Goal: Task Accomplishment & Management: Manage account settings

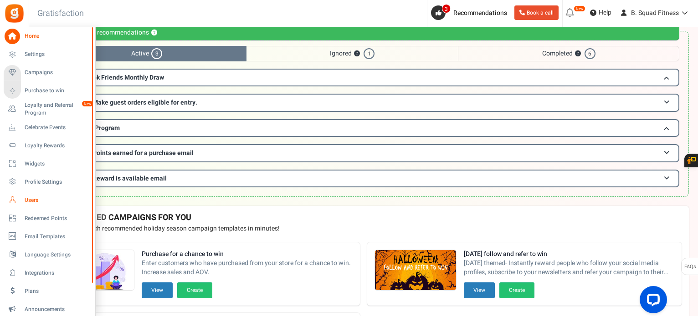
click at [14, 198] on icon at bounding box center [12, 200] width 15 height 15
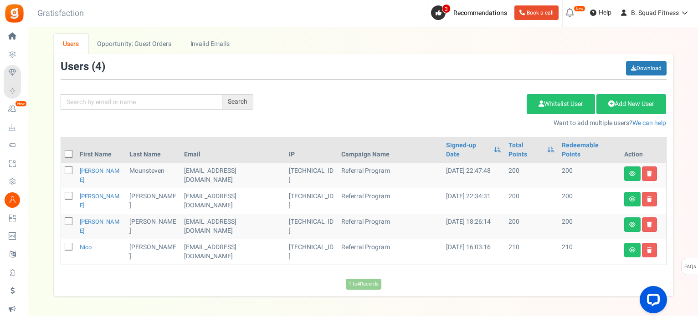
scroll to position [65, 0]
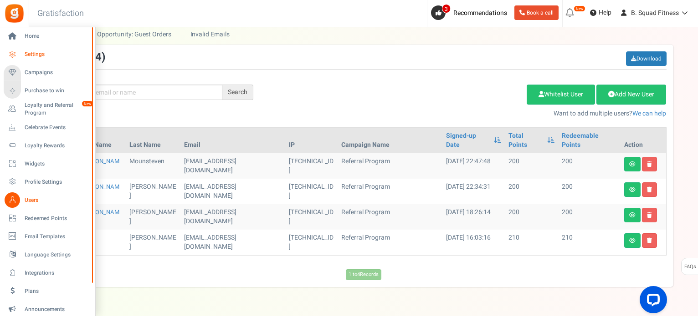
click at [27, 51] on span "Settings" at bounding box center [57, 55] width 64 height 8
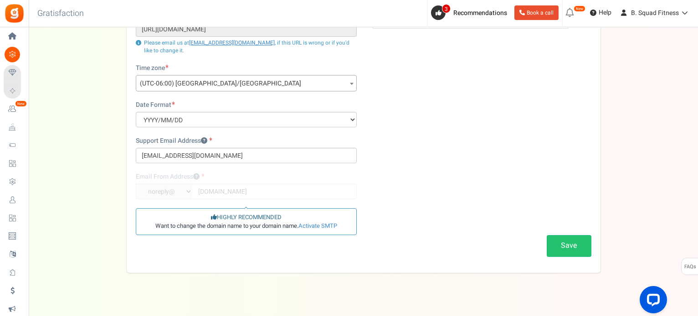
scroll to position [137, 0]
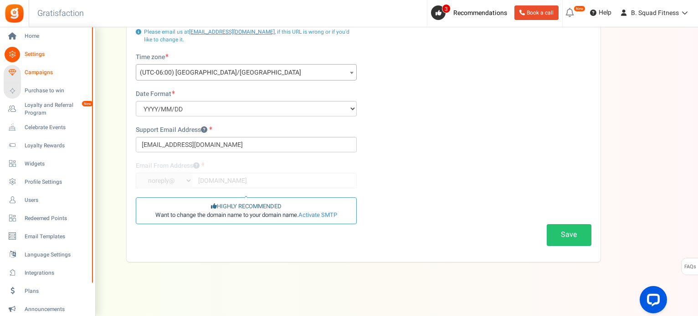
click at [41, 76] on span "Campaigns" at bounding box center [57, 73] width 64 height 8
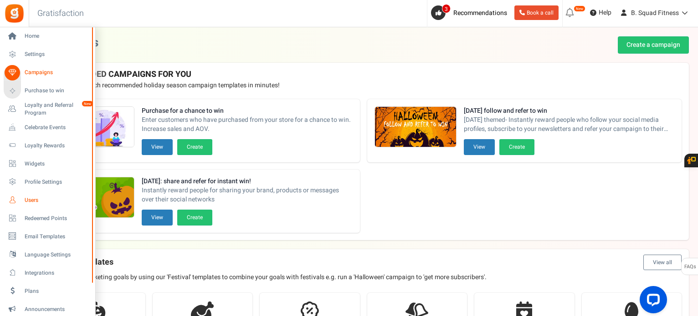
click at [34, 199] on span "Users" at bounding box center [57, 201] width 64 height 8
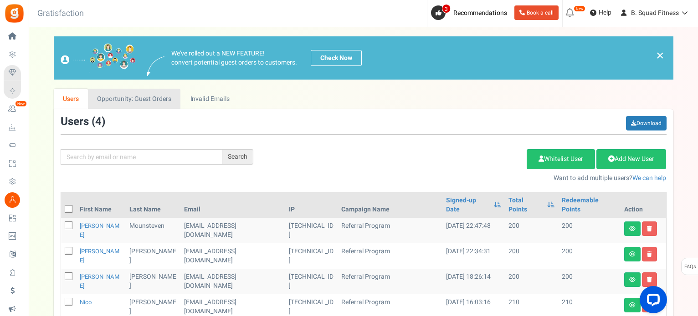
click at [123, 104] on link "Opportunity: Guest Orders" at bounding box center [134, 99] width 92 height 20
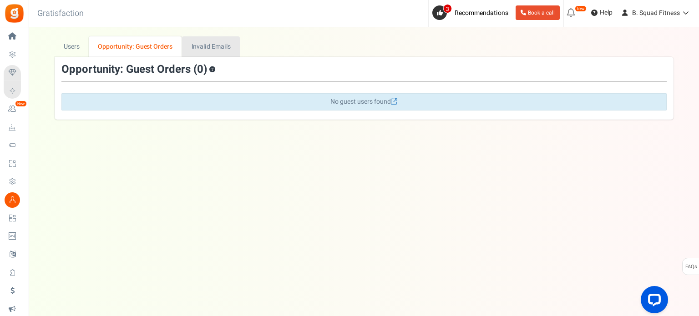
click at [205, 41] on link "Invalid Emails" at bounding box center [211, 46] width 58 height 20
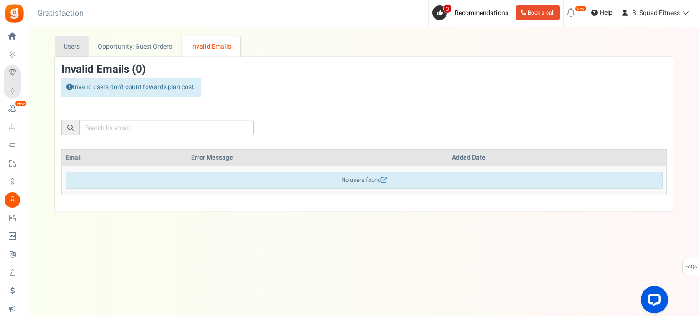
click at [73, 47] on link "Users" at bounding box center [72, 46] width 35 height 20
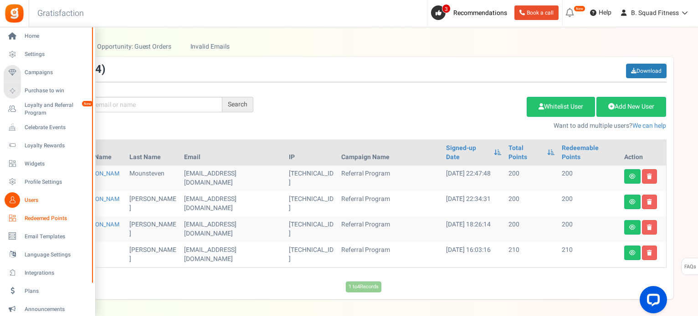
click at [45, 221] on span "Redeemed Points" at bounding box center [57, 219] width 64 height 8
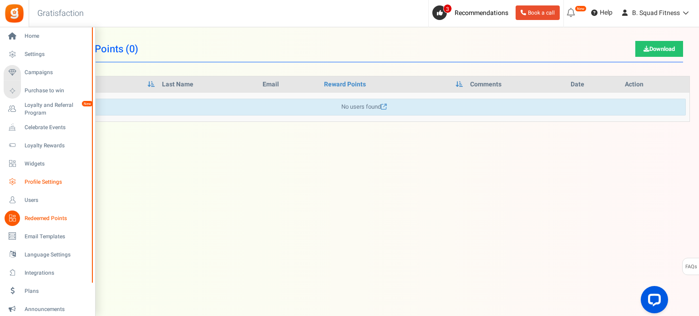
click at [37, 185] on span "Profile Settings" at bounding box center [57, 183] width 64 height 8
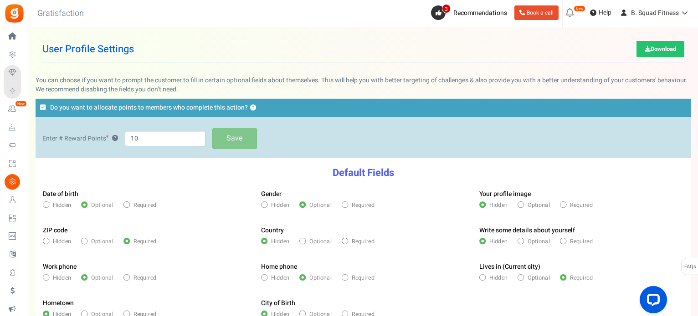
click at [46, 107] on label "Do you want to allocate points to members who complete this action? ?" at bounding box center [363, 108] width 655 height 18
click at [0, 0] on input "Do you want to allocate points to members who complete this action? ?" at bounding box center [0, 0] width 0 height 0
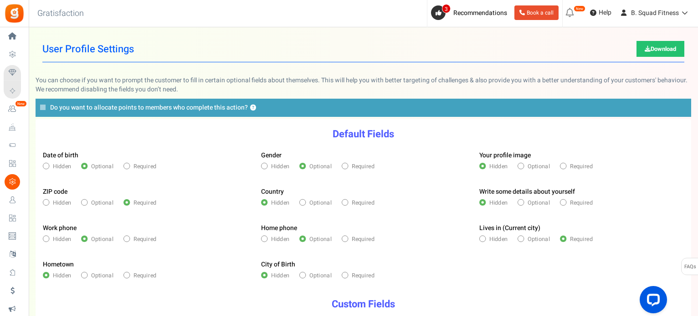
click at [44, 107] on icon at bounding box center [42, 107] width 5 height 6
click at [0, 0] on input "Do you want to allocate points to members who complete this action? ?" at bounding box center [0, 0] width 0 height 0
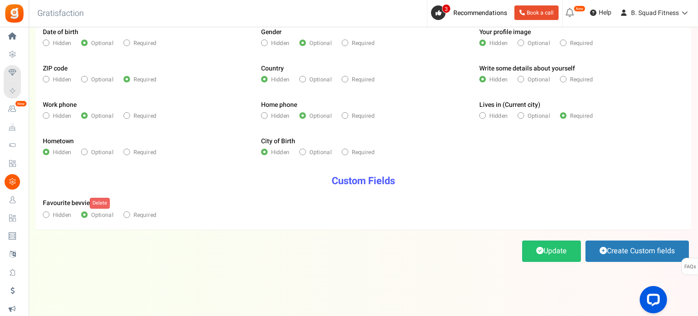
scroll to position [164, 0]
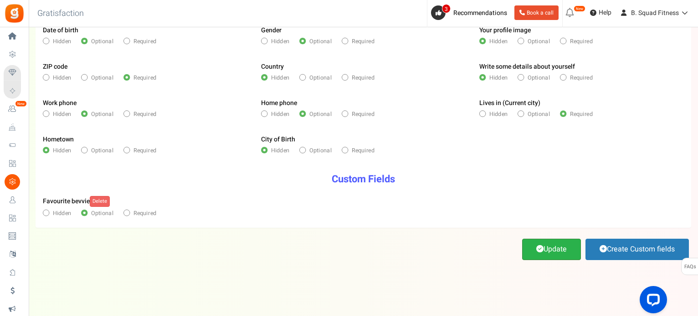
click at [531, 250] on link "Update" at bounding box center [551, 249] width 59 height 21
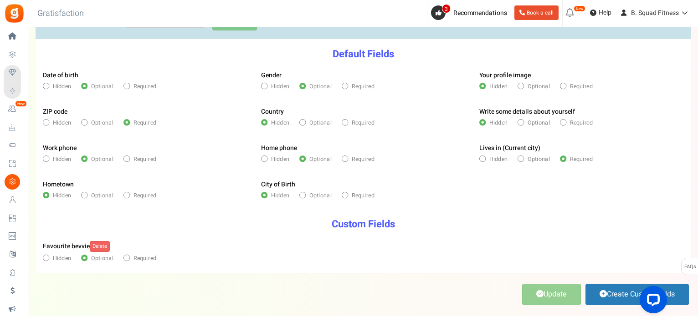
scroll to position [118, 0]
click at [63, 156] on span "Hidden" at bounding box center [62, 160] width 19 height 8
click at [48, 158] on input "Hidden" at bounding box center [45, 160] width 5 height 5
radio input "true"
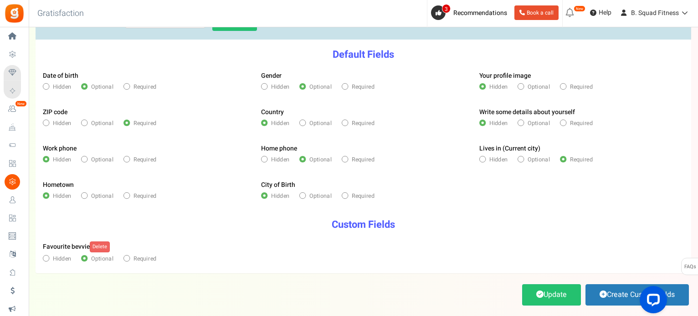
click at [382, 229] on h3 "Custom Fields" at bounding box center [363, 224] width 654 height 11
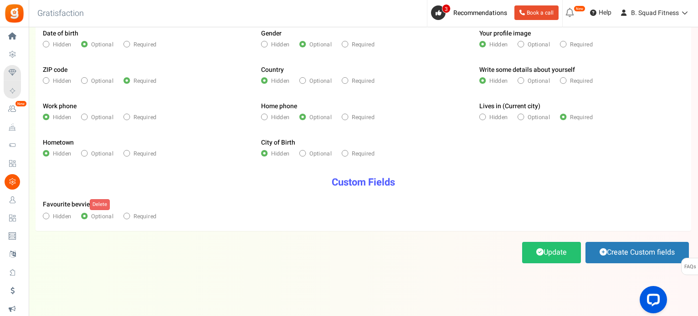
scroll to position [164, 0]
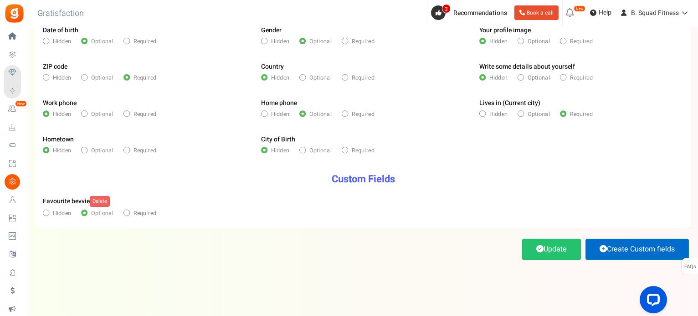
click at [643, 245] on link "Create Custom fields" at bounding box center [636, 249] width 103 height 21
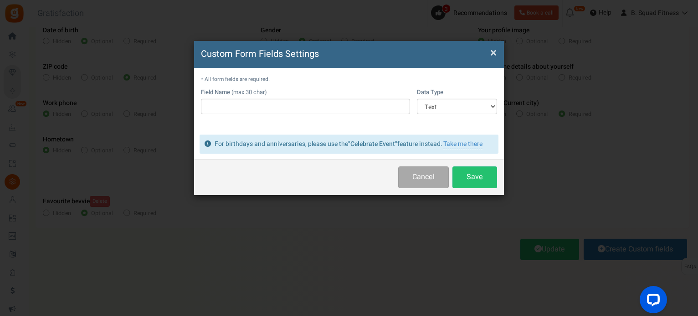
scroll to position [0, 0]
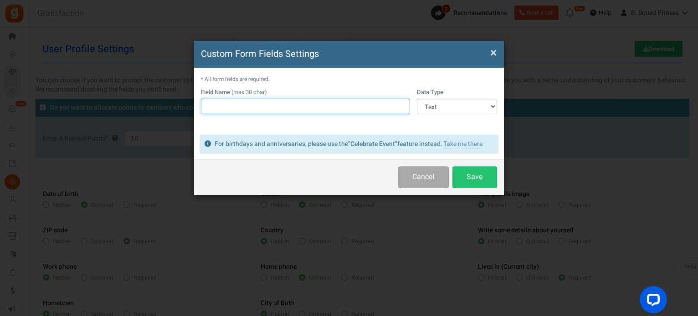
click at [252, 103] on input "text" at bounding box center [305, 106] width 209 height 15
drag, startPoint x: 226, startPoint y: 106, endPoint x: 252, endPoint y: 107, distance: 26.0
click at [251, 107] on input "Mobile phone" at bounding box center [305, 106] width 209 height 15
type input "Mobile #"
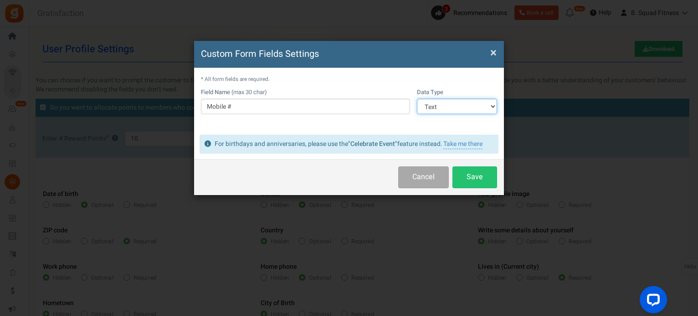
click at [477, 107] on select "Text Number Multiple Options (can only select one) Multiple Options (can select…" at bounding box center [457, 106] width 80 height 15
select select "2"
click at [417, 99] on select "Text Number Multiple Options (can only select one) Multiple Options (can select…" at bounding box center [457, 106] width 80 height 15
click at [463, 180] on button "Save" at bounding box center [474, 177] width 45 height 21
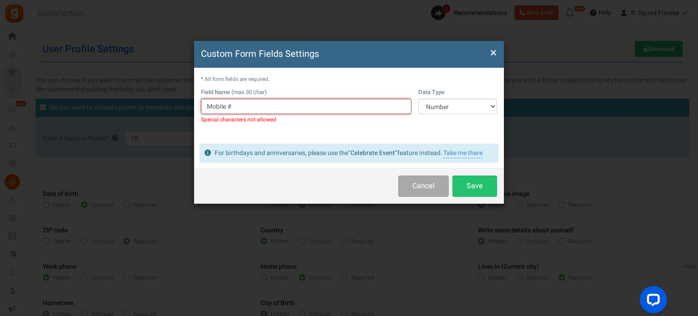
click at [233, 102] on input "Mobile #" at bounding box center [306, 106] width 210 height 15
type input "Mobile phone"
click at [491, 189] on button "Save" at bounding box center [474, 186] width 45 height 21
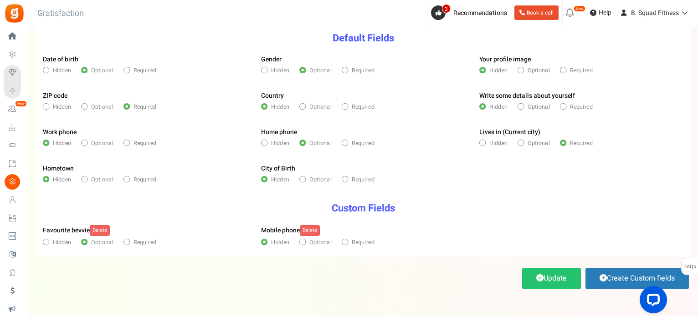
scroll to position [137, 0]
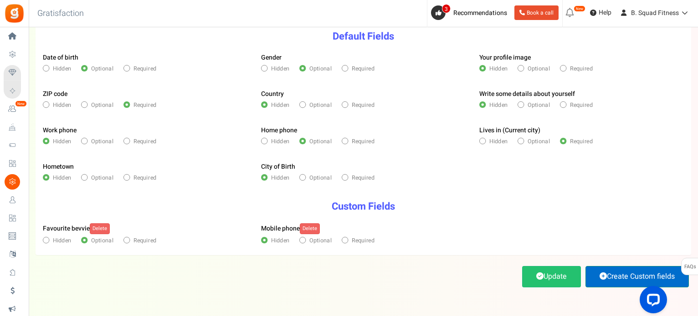
click at [623, 271] on link "Create Custom fields" at bounding box center [636, 276] width 103 height 21
select select "1"
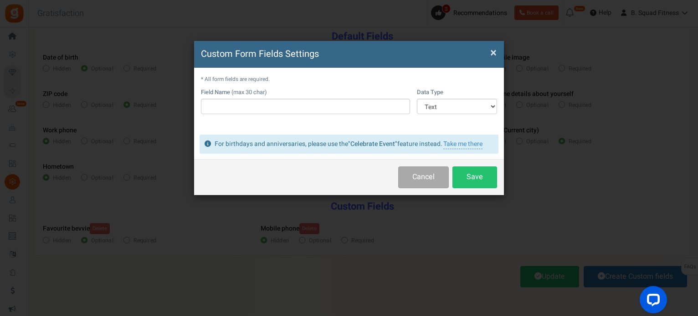
scroll to position [0, 0]
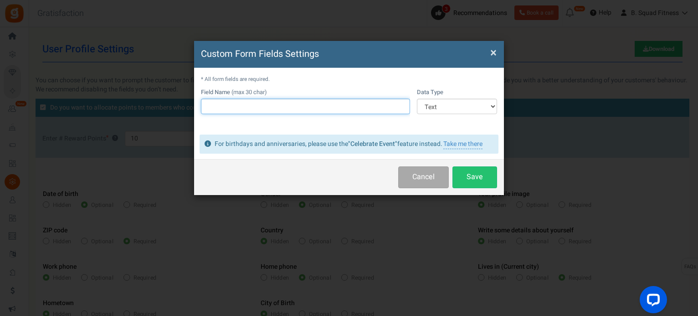
click at [231, 99] on input "text" at bounding box center [305, 106] width 209 height 15
type input "F"
type input "P"
click at [219, 104] on input "Love Adult Classes" at bounding box center [305, 106] width 209 height 15
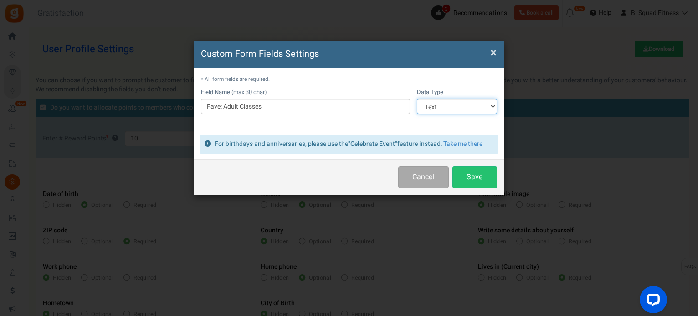
click at [469, 108] on select "Text Number Multiple Options (can only select one) Multiple Options (can select…" at bounding box center [457, 106] width 80 height 15
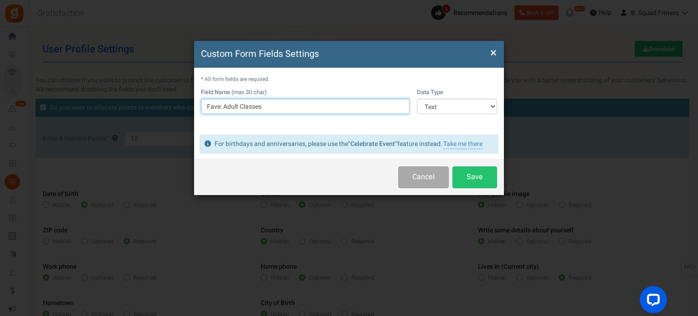
drag, startPoint x: 282, startPoint y: 103, endPoint x: 215, endPoint y: 104, distance: 66.9
click at [215, 104] on input "Fave: Adult Classes" at bounding box center [305, 106] width 209 height 15
type input "F"
type input "Favourite Classes:"
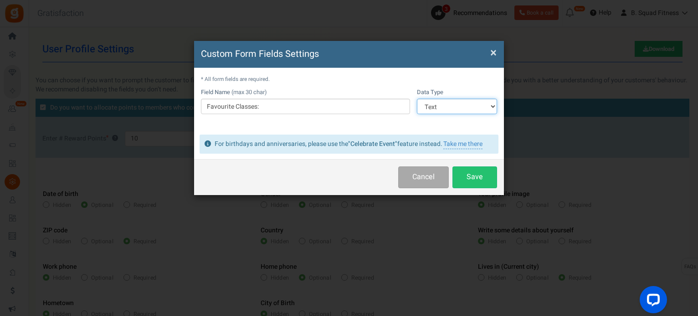
click at [432, 105] on select "Text Number Multiple Options (can only select one) Multiple Options (can select…" at bounding box center [457, 106] width 80 height 15
select select "4"
click at [417, 99] on select "Text Number Multiple Options (can only select one) Multiple Options (can select…" at bounding box center [457, 106] width 80 height 15
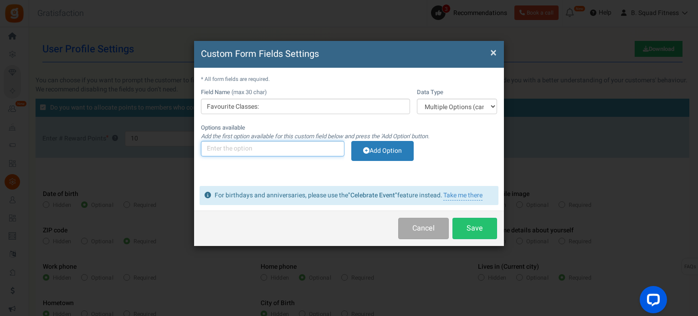
click at [257, 146] on input "text" at bounding box center [272, 148] width 143 height 15
type input "Adult-only"
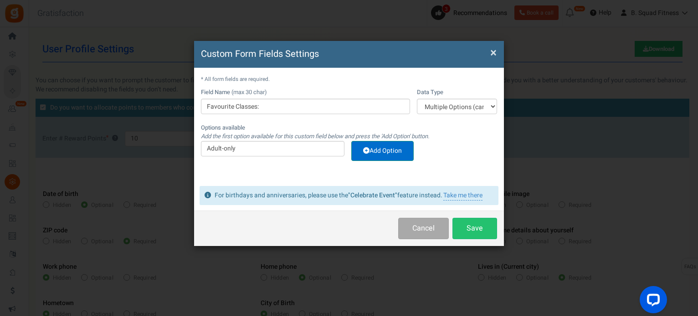
click at [362, 144] on link "Add Option" at bounding box center [382, 151] width 62 height 20
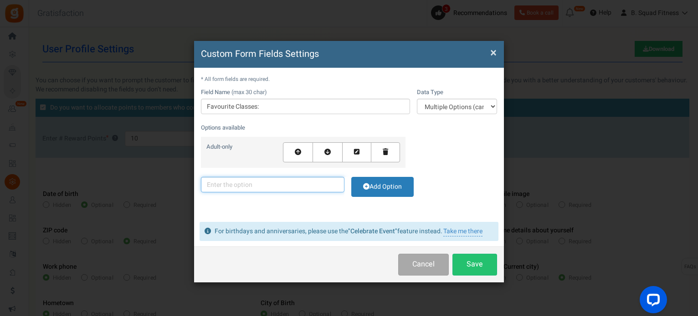
click at [290, 180] on input "text" at bounding box center [272, 184] width 143 height 15
type input "Women-focused"
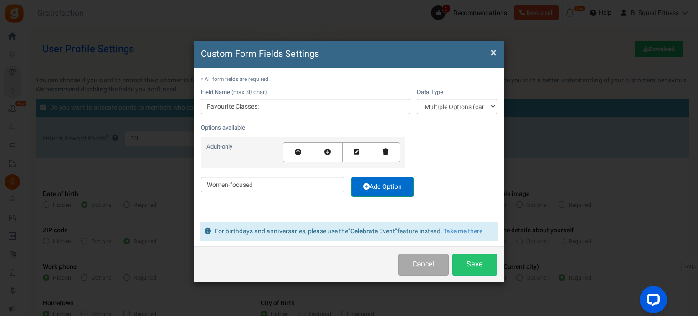
click at [373, 184] on link "Add Option" at bounding box center [382, 187] width 62 height 20
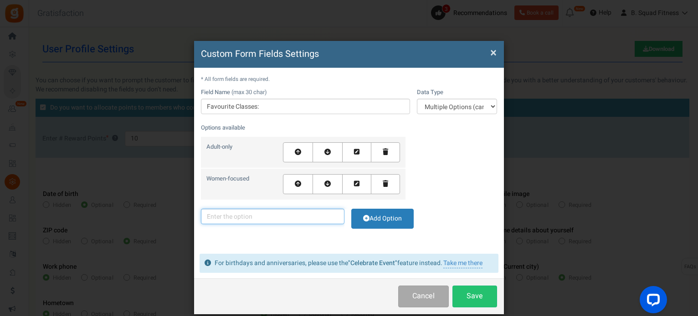
click at [281, 212] on input "text" at bounding box center [272, 216] width 143 height 15
type input "F"
type input "Kid-friendly"
click at [366, 217] on icon at bounding box center [366, 218] width 6 height 6
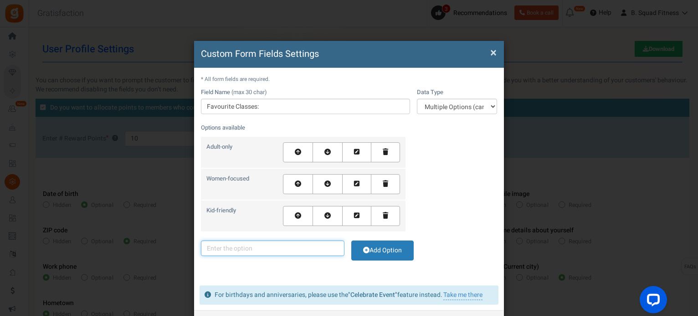
click at [272, 244] on input "text" at bounding box center [272, 248] width 143 height 15
type input "Family-oriented"
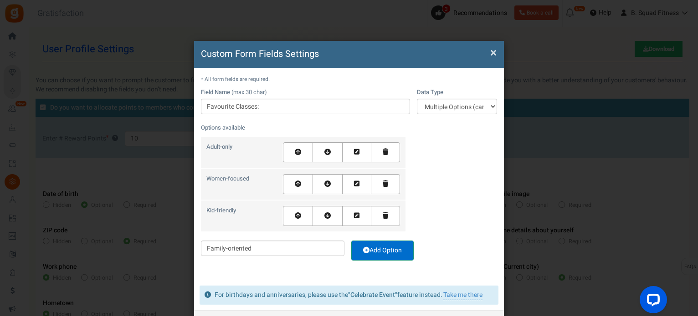
click at [380, 259] on link "Add Option" at bounding box center [382, 251] width 62 height 20
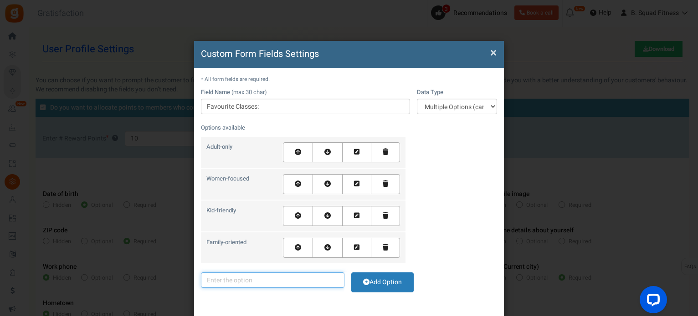
click at [235, 280] on input "text" at bounding box center [272, 280] width 143 height 15
type input "Daytime"
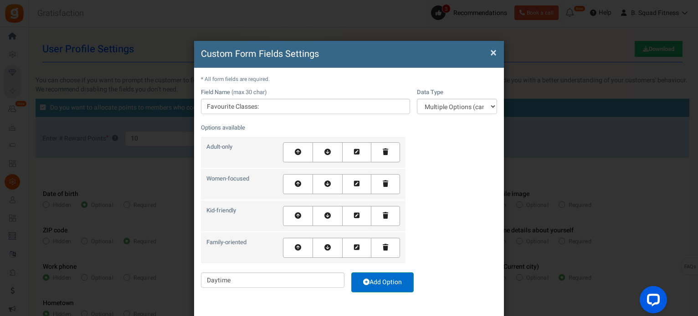
click at [374, 280] on link "Add Option" at bounding box center [382, 283] width 62 height 20
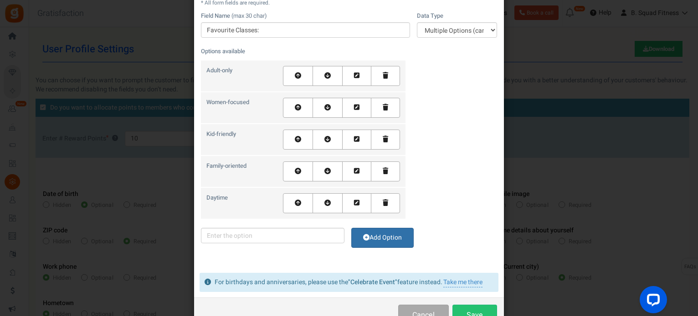
scroll to position [91, 0]
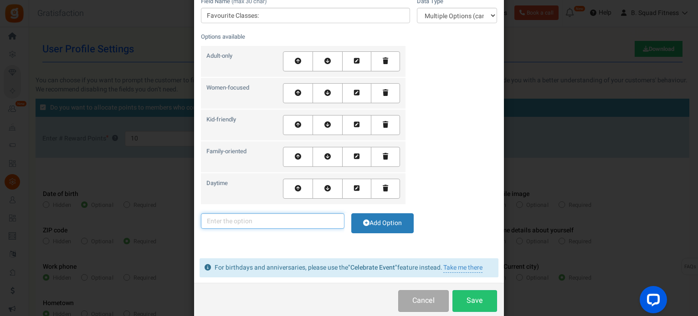
click at [254, 216] on input "text" at bounding box center [272, 221] width 143 height 15
type input "Evenings"
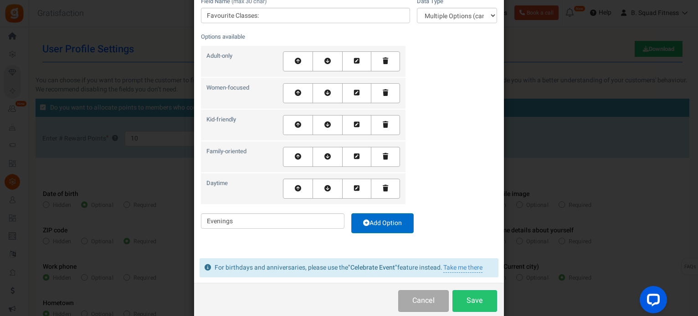
click at [369, 224] on link "Add Option" at bounding box center [382, 224] width 62 height 20
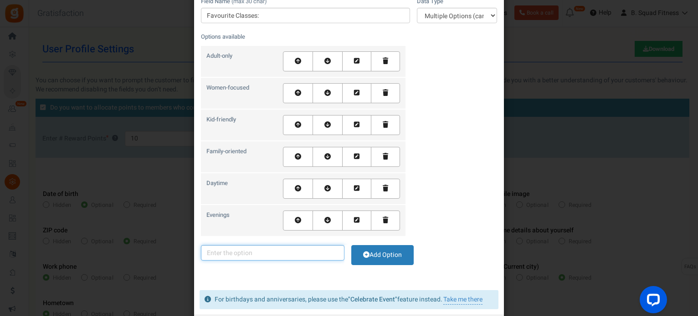
click at [287, 248] on input "text" at bounding box center [272, 252] width 143 height 15
type input "Weekends"
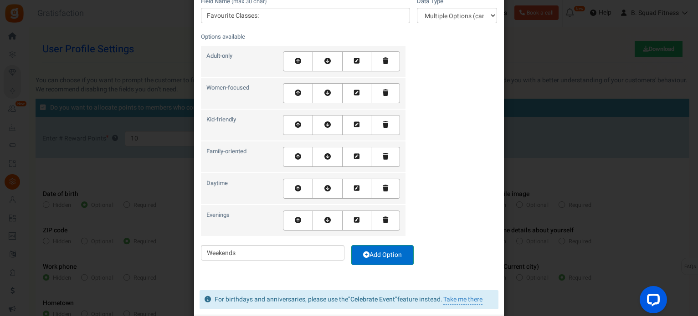
click at [392, 255] on link "Add Option" at bounding box center [382, 255] width 62 height 20
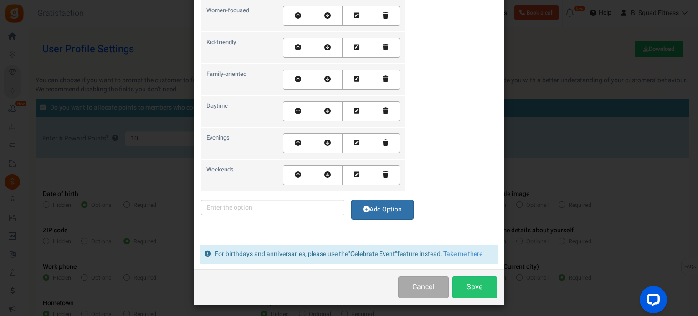
scroll to position [169, 0]
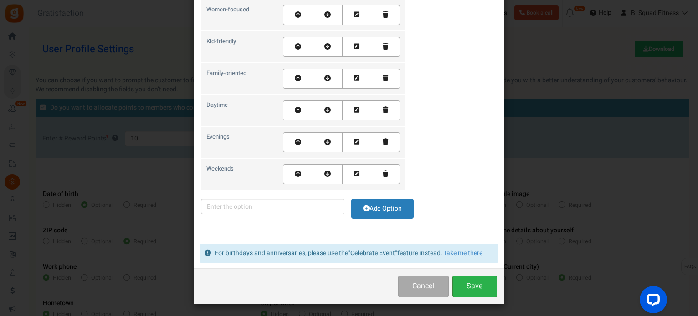
click at [472, 280] on button "Save" at bounding box center [474, 286] width 45 height 21
type input "Favourite Classes"
click at [470, 284] on button "Save" at bounding box center [474, 286] width 45 height 21
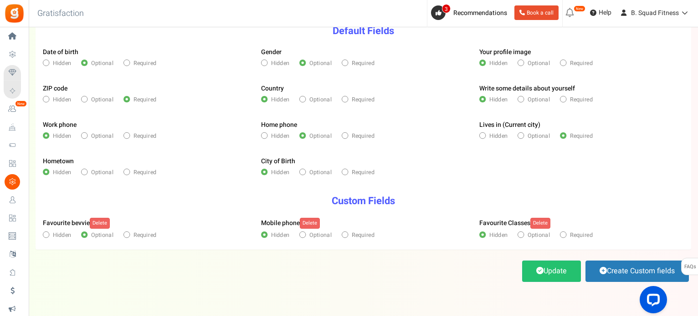
scroll to position [164, 0]
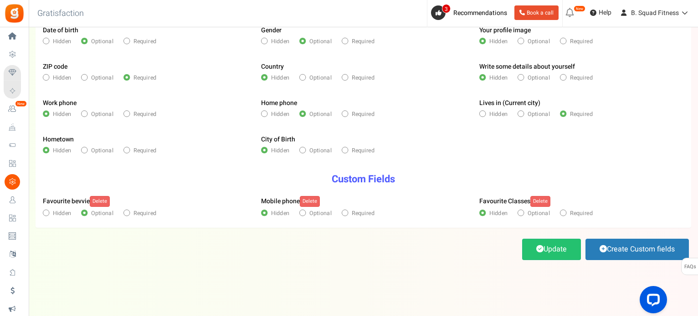
drag, startPoint x: 536, startPoint y: 215, endPoint x: 574, endPoint y: 214, distance: 37.8
click at [567, 220] on p "Hidden Optional Required" at bounding box center [581, 214] width 204 height 11
click at [574, 213] on span "Required" at bounding box center [580, 213] width 23 height 8
click at [565, 213] on input"] "Required" at bounding box center [562, 213] width 5 height 5
radio input"] "true"
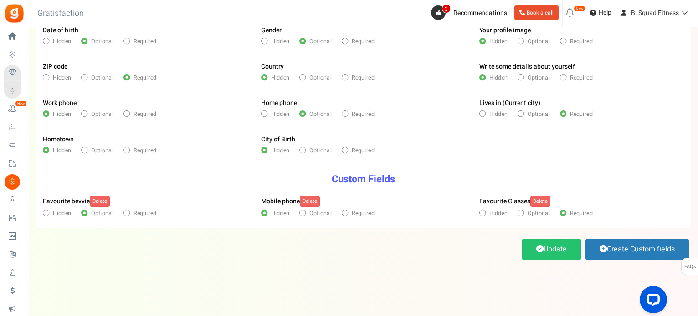
click at [353, 214] on span "Required" at bounding box center [363, 213] width 23 height 8
click at [347, 214] on input"] "Required" at bounding box center [344, 213] width 5 height 5
radio input"] "true"
click at [541, 241] on link "Update" at bounding box center [551, 249] width 59 height 21
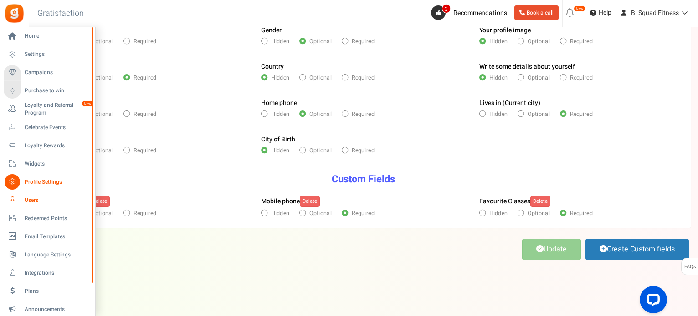
click at [26, 199] on span "Users" at bounding box center [57, 201] width 64 height 8
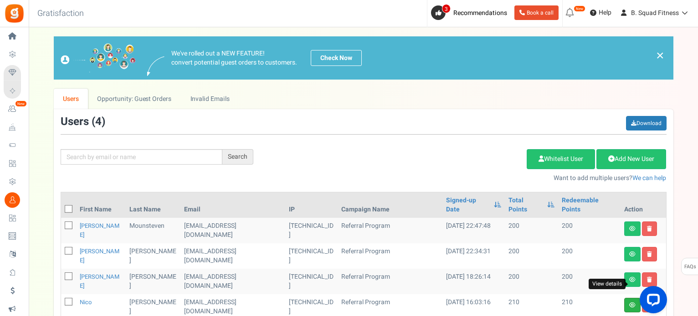
click at [629, 303] on icon at bounding box center [632, 305] width 6 height 5
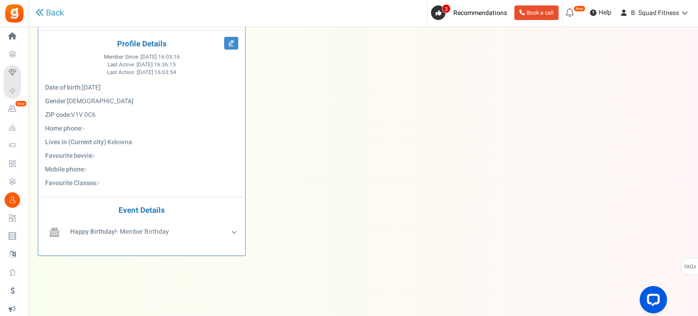
scroll to position [389, 0]
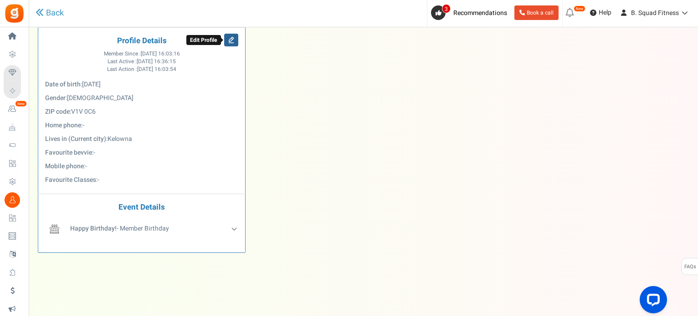
click at [234, 41] on icon at bounding box center [231, 40] width 14 height 13
select select "Female"
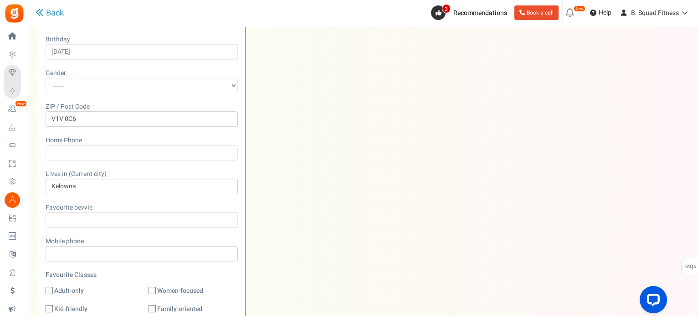
scroll to position [298, 0]
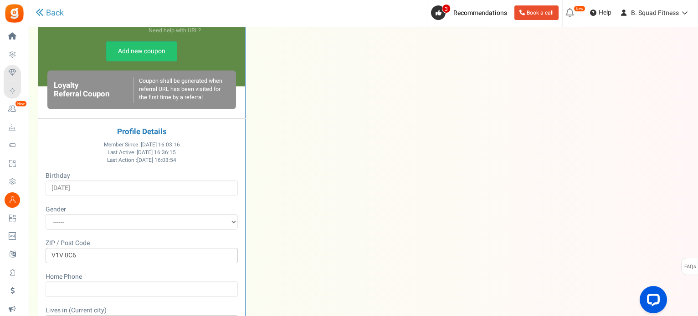
click at [279, 169] on div "N Nico Chin-Shue nicochinshue@gmail.com Point Details 210 210 Redeemable 0 Excl…" at bounding box center [363, 188] width 664 height 821
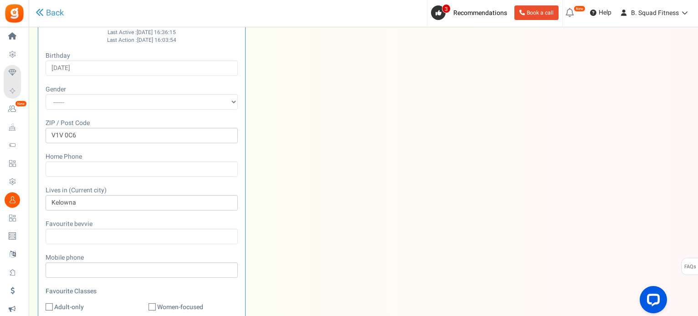
scroll to position [435, 0]
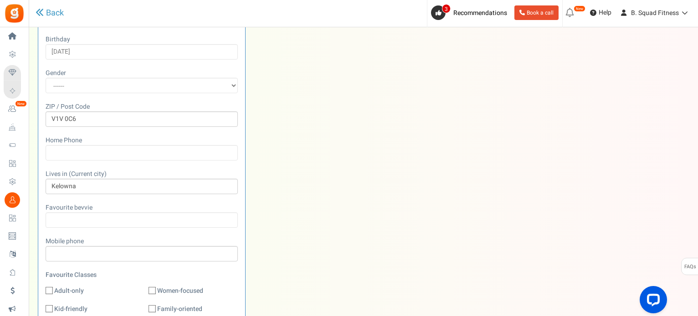
click at [35, 12] on h3 "Gratisfaction" at bounding box center [60, 14] width 66 height 18
click at [38, 12] on icon at bounding box center [40, 12] width 8 height 8
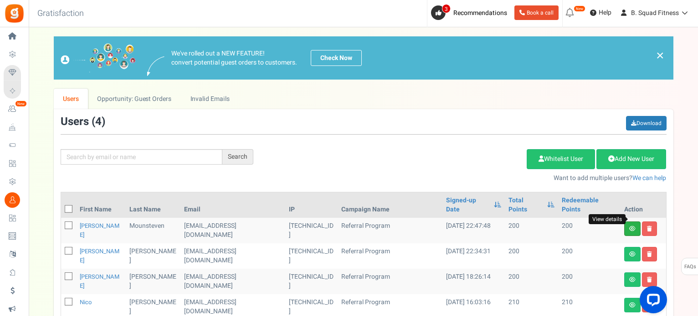
click at [629, 226] on icon at bounding box center [632, 228] width 6 height 5
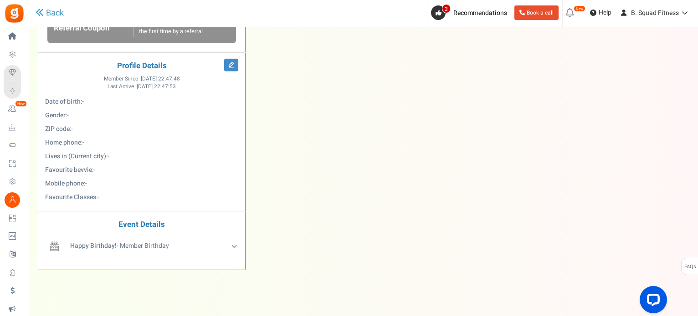
scroll to position [182, 0]
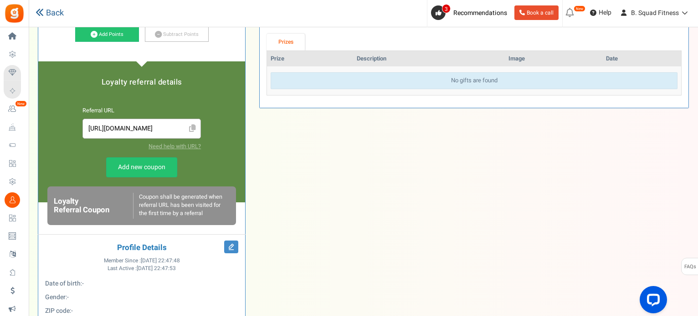
click at [59, 10] on link "Back" at bounding box center [50, 13] width 28 height 12
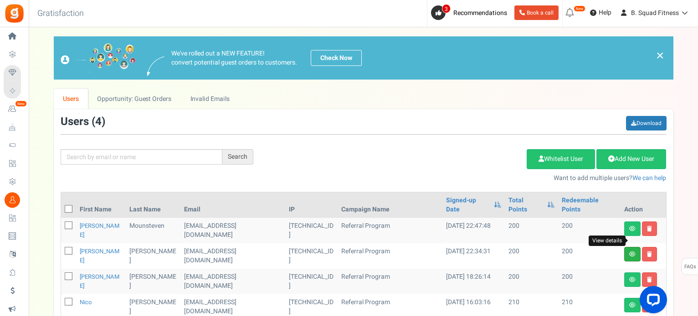
click at [630, 252] on icon at bounding box center [632, 254] width 6 height 5
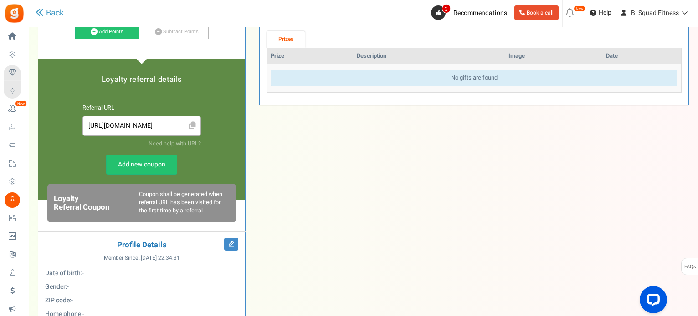
scroll to position [182, 0]
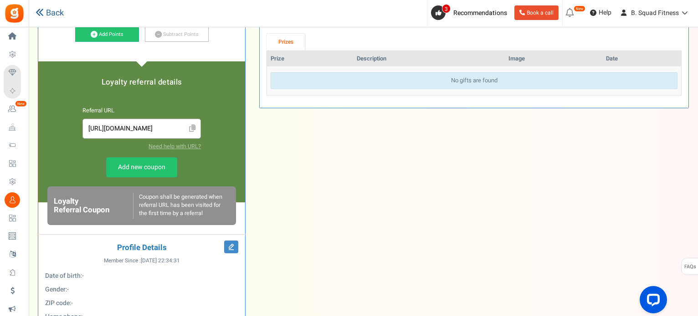
click at [56, 12] on link "Back" at bounding box center [50, 13] width 28 height 12
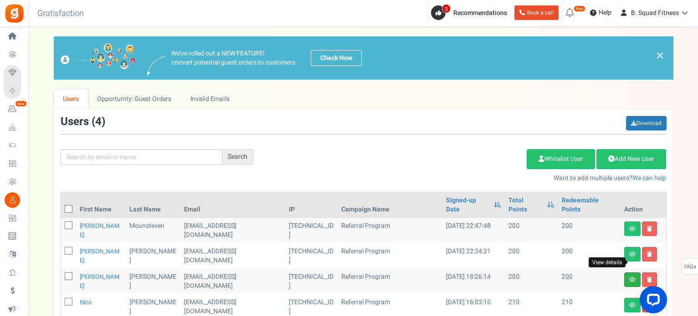
click at [629, 277] on icon at bounding box center [632, 279] width 6 height 5
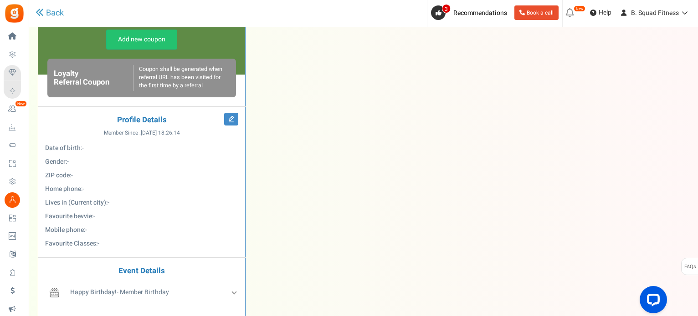
scroll to position [319, 0]
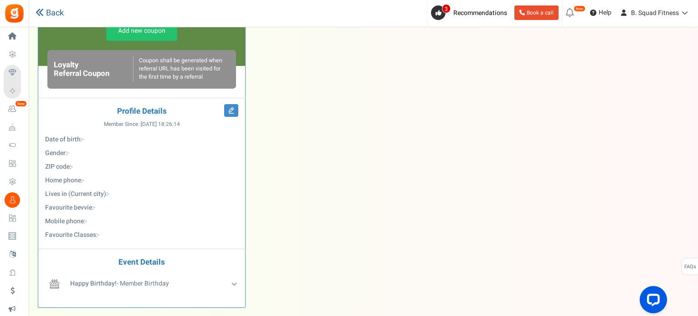
click at [58, 12] on link "Back" at bounding box center [50, 13] width 28 height 12
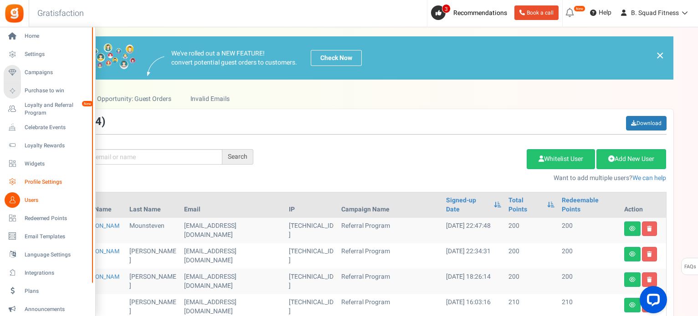
click at [33, 188] on link "Profile Settings" at bounding box center [47, 181] width 87 height 15
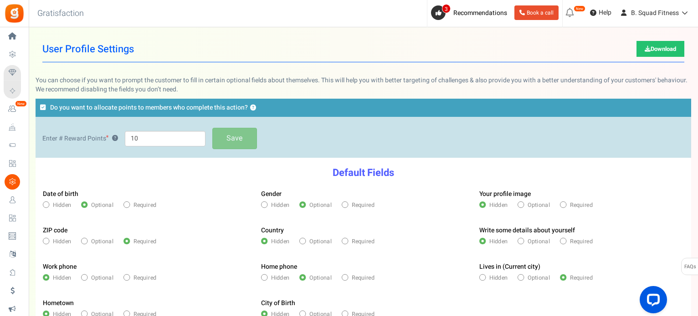
click at [279, 276] on span "Hidden" at bounding box center [280, 278] width 19 height 8
click at [266, 276] on input "Hidden" at bounding box center [263, 278] width 5 height 5
radio input "true"
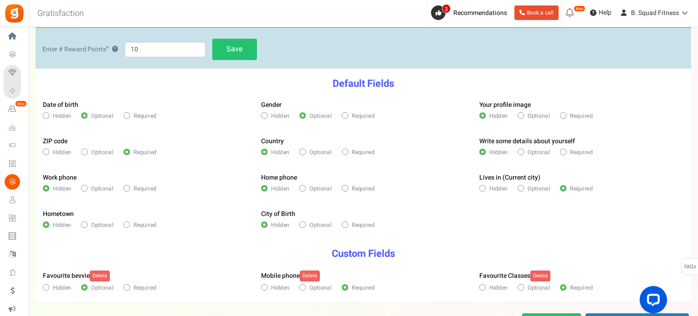
scroll to position [137, 0]
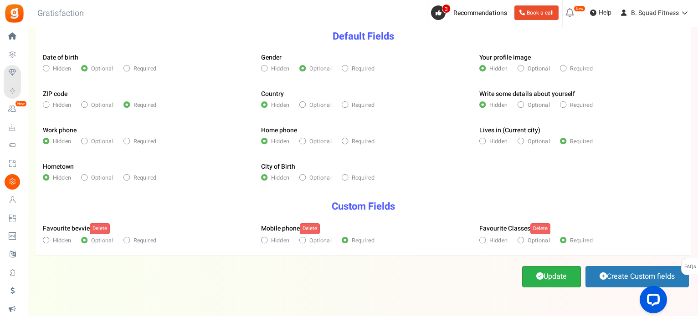
click at [544, 278] on link "Update" at bounding box center [551, 276] width 59 height 21
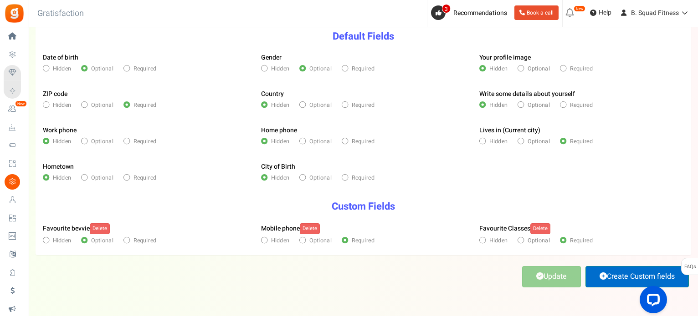
click at [595, 279] on link "Create Custom fields" at bounding box center [636, 276] width 103 height 21
select select "1"
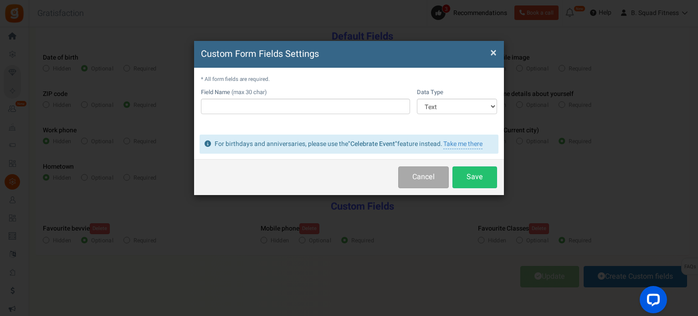
scroll to position [0, 0]
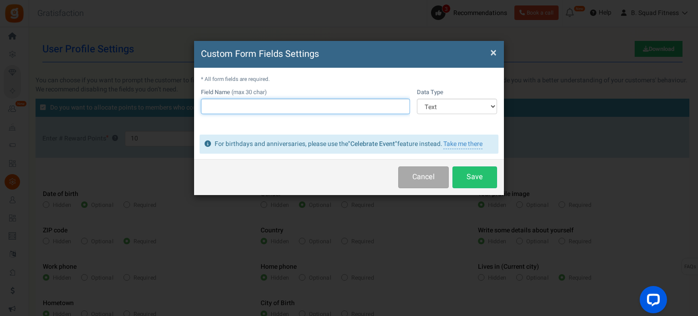
click at [315, 108] on input "text" at bounding box center [305, 106] width 209 height 15
type input "Favourite Socials"
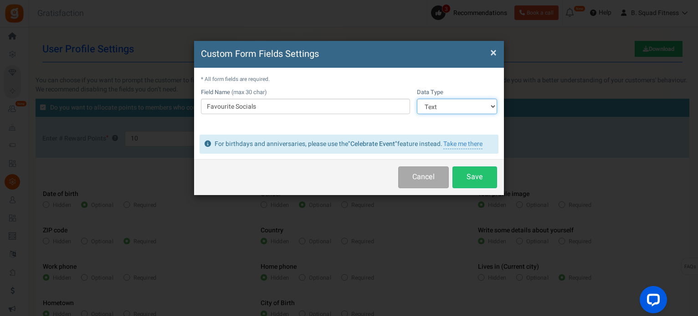
click at [491, 106] on select "Text Number Multiple Options (can only select one) Multiple Options (can select…" at bounding box center [457, 106] width 80 height 15
select select "4"
click at [417, 99] on select "Text Number Multiple Options (can only select one) Multiple Options (can select…" at bounding box center [457, 106] width 80 height 15
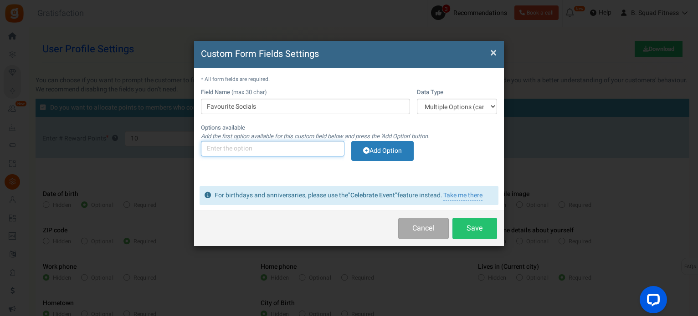
click at [280, 150] on input "text" at bounding box center [272, 148] width 143 height 15
type input "W"
type input "Instagram"
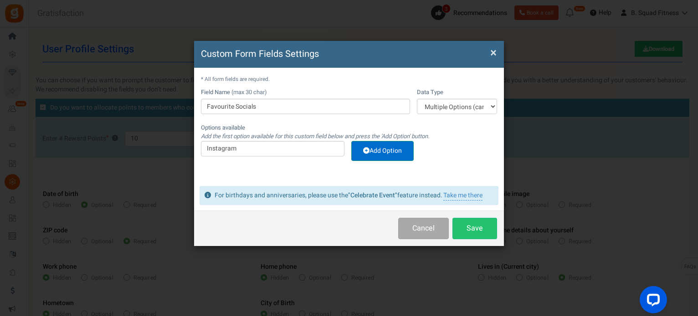
click at [366, 154] on link "Add Option" at bounding box center [382, 151] width 62 height 20
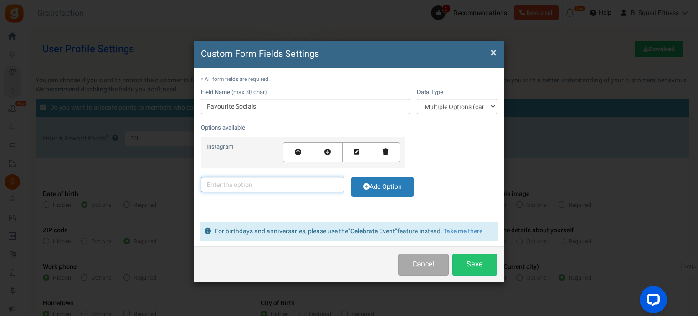
click at [265, 179] on input "text" at bounding box center [272, 184] width 143 height 15
type input "Facebook"
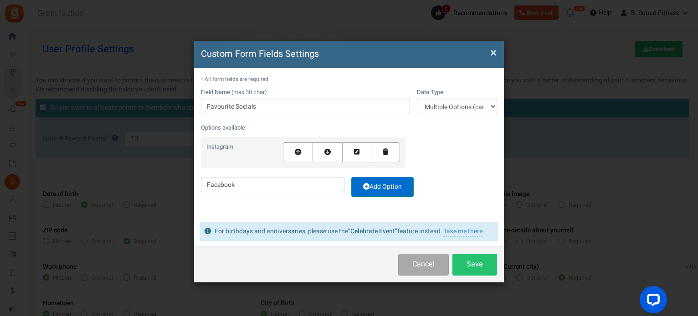
click at [390, 190] on link "Add Option" at bounding box center [382, 187] width 62 height 20
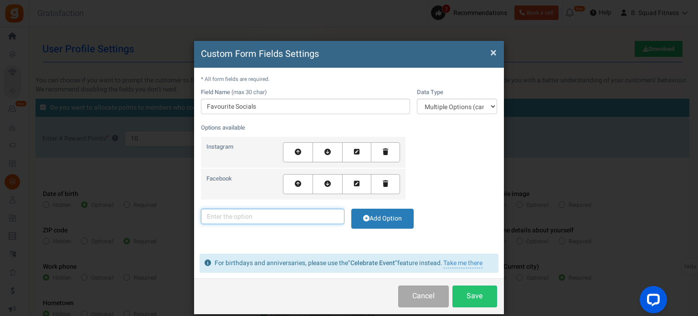
click at [281, 210] on input "text" at bounding box center [272, 216] width 143 height 15
click at [340, 83] on div "* All form fields are required. Field Name (max 30 char) Favourite Socials Data…" at bounding box center [349, 159] width 310 height 182
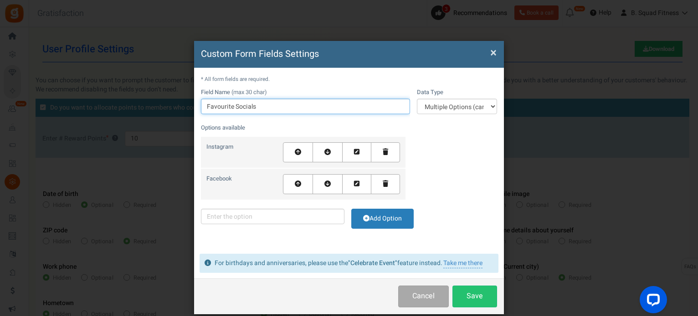
drag, startPoint x: 233, startPoint y: 107, endPoint x: 198, endPoint y: 106, distance: 35.5
click at [198, 106] on div "* All form fields are required. Field Name (max 30 char) Favourite Socials Data…" at bounding box center [349, 159] width 310 height 182
type input "s"
type input "Announcement methods"
click at [430, 199] on ol "Instagram Facebook" at bounding box center [349, 168] width 296 height 63
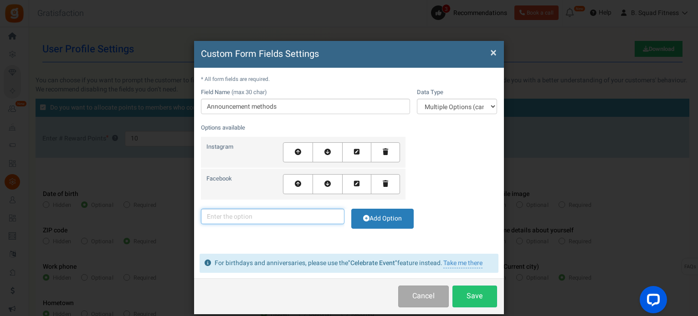
click at [303, 211] on input "text" at bounding box center [272, 216] width 143 height 15
drag, startPoint x: 290, startPoint y: 220, endPoint x: 208, endPoint y: 212, distance: 82.4
click at [208, 212] on input "Website" at bounding box center [272, 216] width 143 height 15
type input "WhatsApp"
drag, startPoint x: 240, startPoint y: 216, endPoint x: 179, endPoint y: 216, distance: 61.9
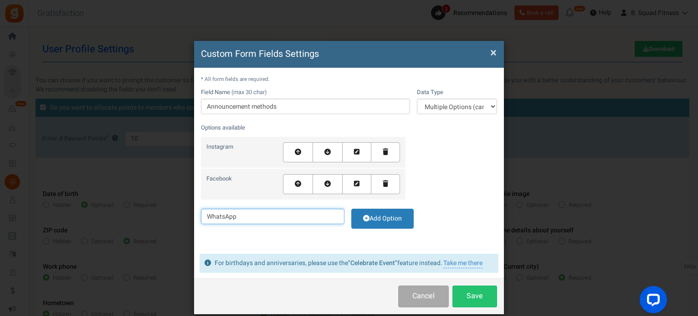
click at [179, 216] on div "Custom Form Fields Settings × Close * All form fields are required. Field Name …" at bounding box center [349, 158] width 698 height 316
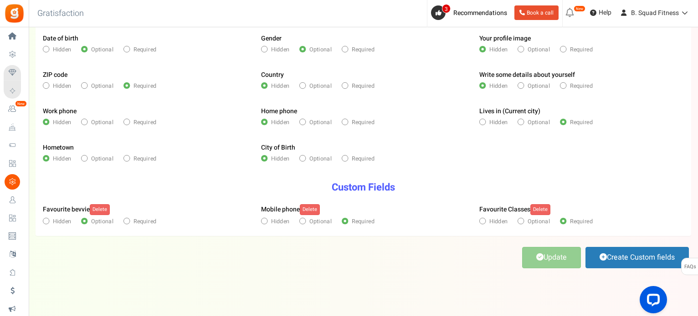
scroll to position [164, 0]
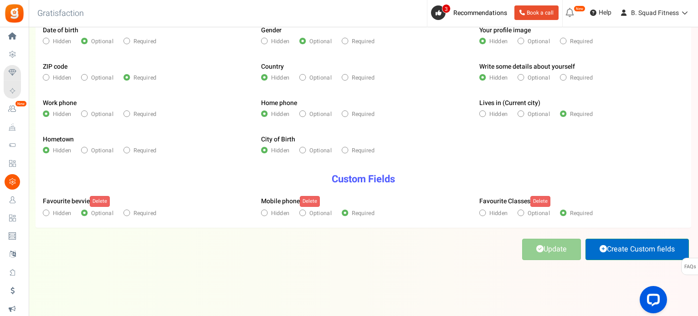
click at [641, 251] on link "Create Custom fields" at bounding box center [636, 249] width 103 height 21
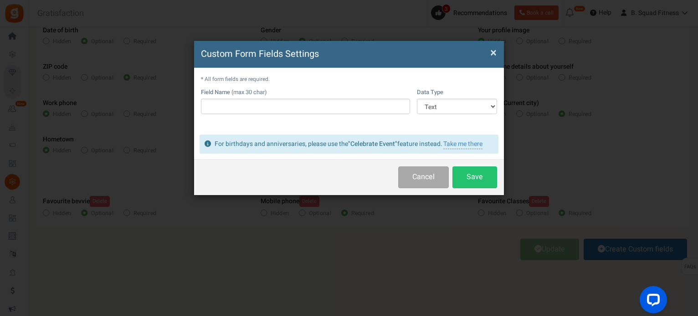
scroll to position [0, 0]
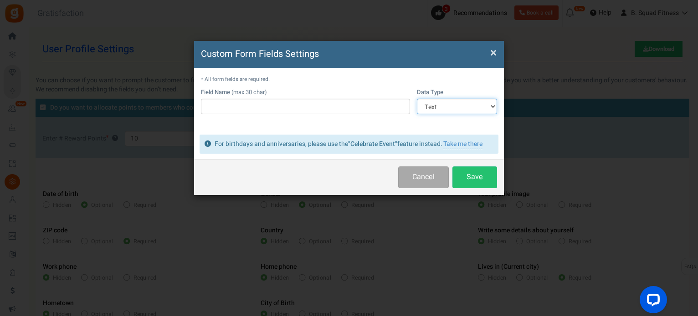
click at [450, 109] on select "Text Number Multiple Options (can only select one) Multiple Options (can select…" at bounding box center [457, 106] width 80 height 15
select select "4"
click at [417, 99] on select "Text Number Multiple Options (can only select one) Multiple Options (can select…" at bounding box center [457, 106] width 80 height 15
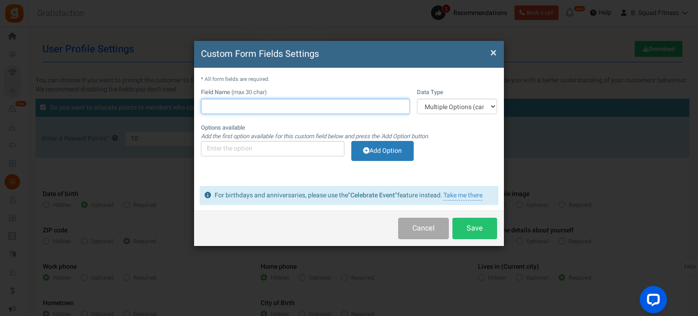
click at [324, 111] on input "text" at bounding box center [305, 106] width 209 height 15
type input "Announcement methods"
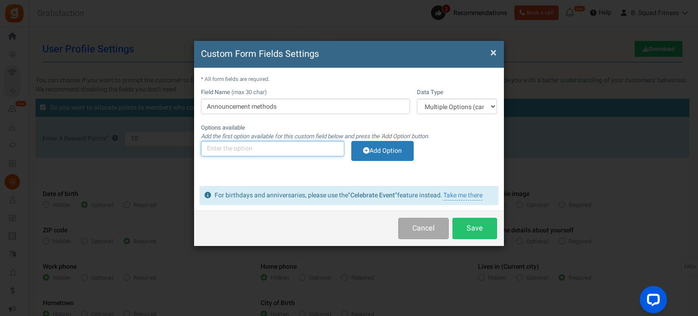
click at [268, 149] on input "text" at bounding box center [272, 148] width 143 height 15
type input "Instagram"
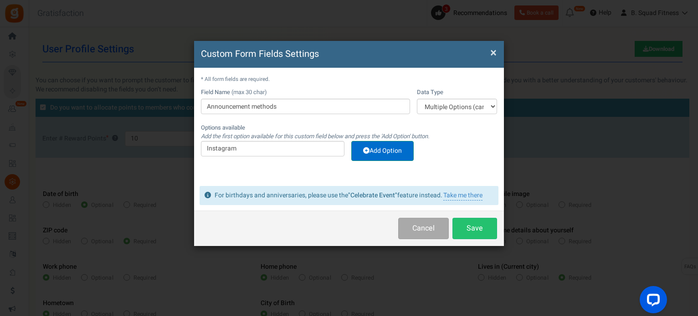
click at [375, 150] on link "Add Option" at bounding box center [382, 151] width 62 height 20
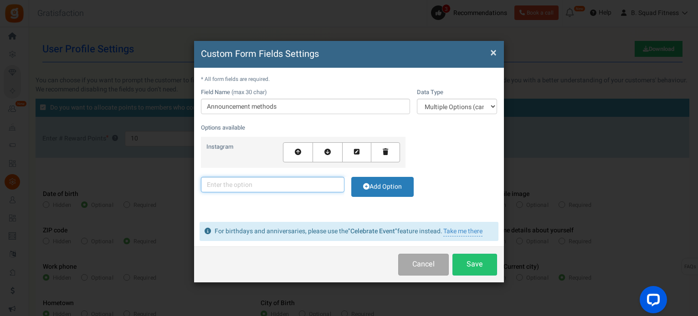
click at [276, 181] on input "text" at bounding box center [272, 184] width 143 height 15
type input "Facebook"
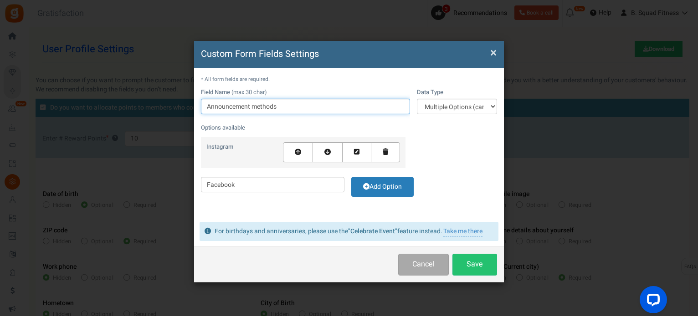
click at [209, 107] on input "Announcement methods" at bounding box center [305, 106] width 209 height 15
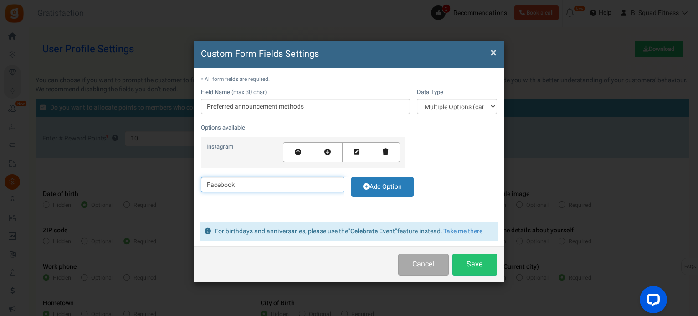
click at [259, 184] on input "Facebook" at bounding box center [272, 184] width 143 height 15
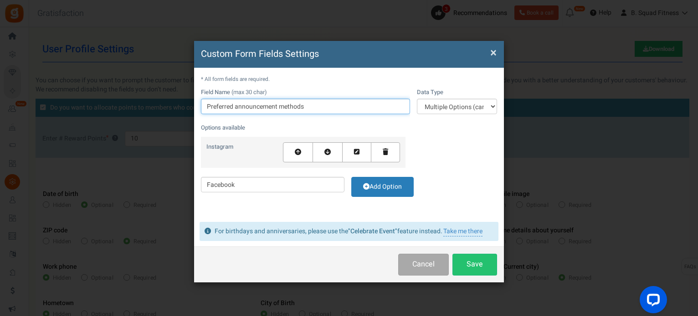
drag, startPoint x: 235, startPoint y: 108, endPoint x: 274, endPoint y: 112, distance: 38.9
click at [274, 112] on input "Preferred announcement methods" at bounding box center [305, 106] width 209 height 15
click at [277, 109] on input "Preferred announcement methods" at bounding box center [305, 106] width 209 height 15
drag, startPoint x: 277, startPoint y: 109, endPoint x: 236, endPoint y: 107, distance: 41.0
click at [236, 107] on input "Preferred announcement methods" at bounding box center [305, 106] width 209 height 15
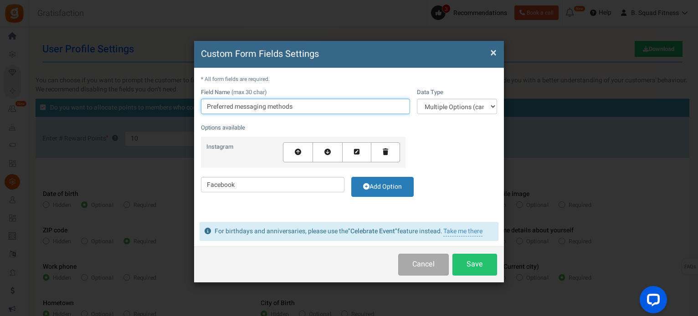
type input "Preferred messaging methods"
click at [307, 122] on td "Field Name (max 30 char) Preferred messaging methods" at bounding box center [305, 106] width 209 height 36
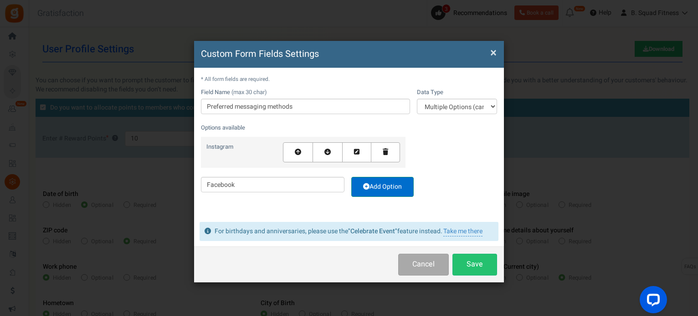
click at [367, 180] on link "Add Option" at bounding box center [382, 187] width 62 height 20
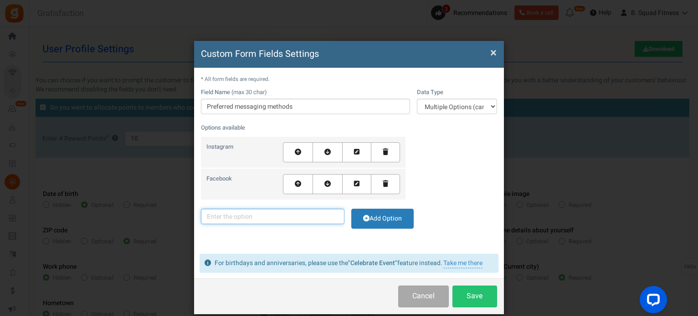
click at [254, 217] on input "text" at bounding box center [272, 216] width 143 height 15
click at [256, 217] on input "text" at bounding box center [272, 216] width 143 height 15
type input "WhatsApp"
click at [363, 218] on icon at bounding box center [366, 218] width 6 height 6
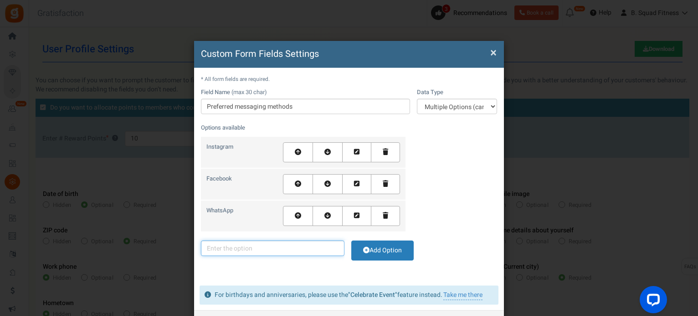
click at [259, 249] on input "text" at bounding box center [272, 248] width 143 height 15
type input "Website"
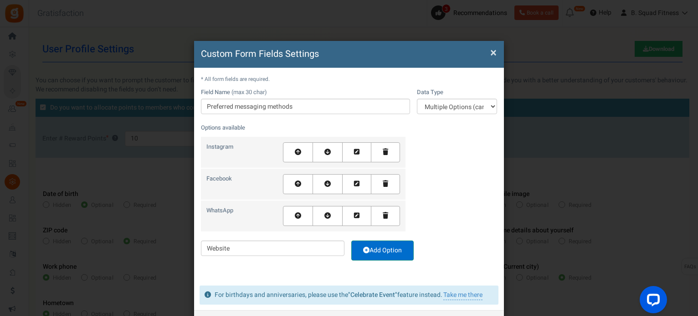
click at [377, 250] on link "Add Option" at bounding box center [382, 251] width 62 height 20
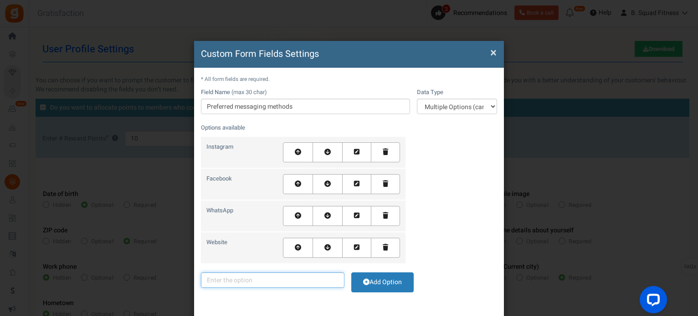
click at [278, 282] on input "text" at bounding box center [272, 280] width 143 height 15
type input "Direct Text"
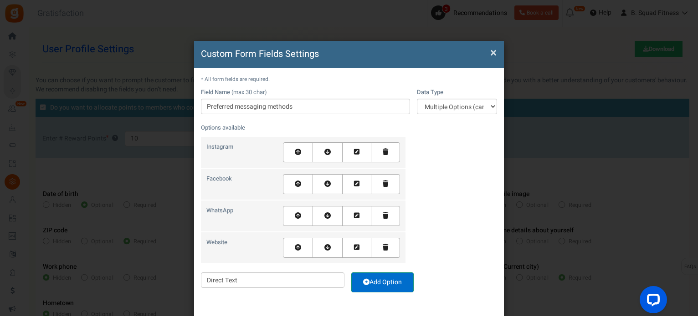
click at [366, 283] on icon at bounding box center [366, 282] width 6 height 6
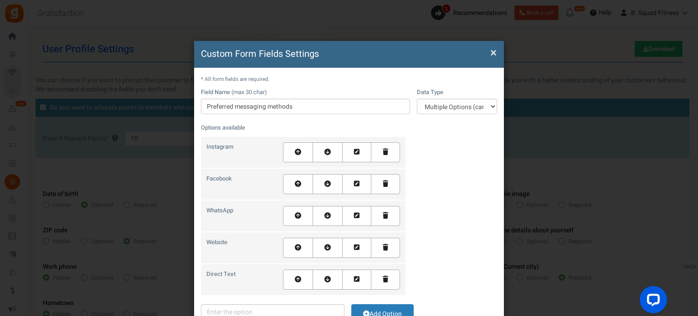
click at [296, 276] on icon at bounding box center [298, 279] width 6 height 6
click at [297, 243] on link at bounding box center [298, 248] width 30 height 20
click at [357, 249] on icon at bounding box center [356, 248] width 5 height 6
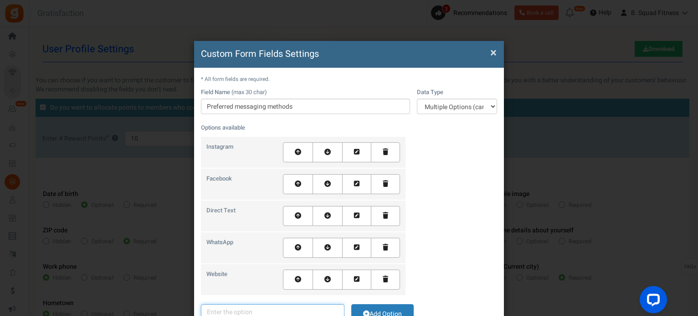
type input "WhatsApp"
click at [423, 308] on link "Cancel" at bounding box center [440, 315] width 48 height 20
click at [256, 244] on li "WhatsApp" at bounding box center [303, 248] width 204 height 31
click at [247, 311] on input "text" at bounding box center [272, 312] width 143 height 15
click at [456, 284] on ol "Instagram Facebook Direct Text WhatsApp Website" at bounding box center [349, 216] width 296 height 158
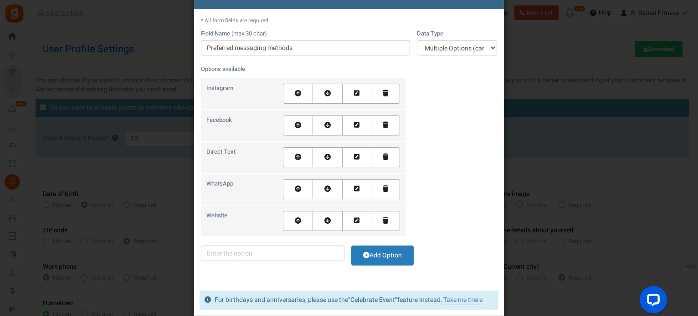
scroll to position [91, 0]
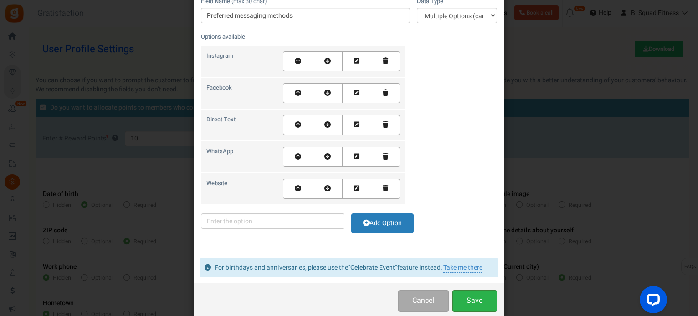
click at [470, 300] on button "Save" at bounding box center [474, 301] width 45 height 21
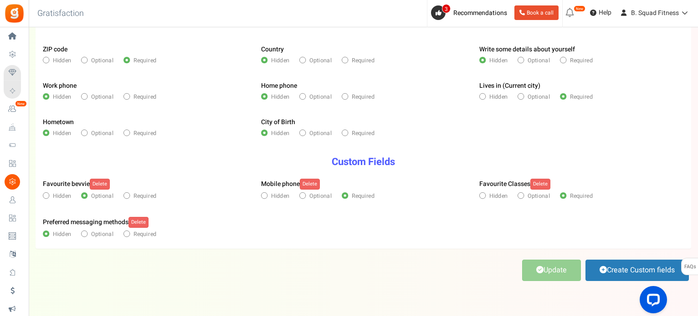
scroll to position [182, 0]
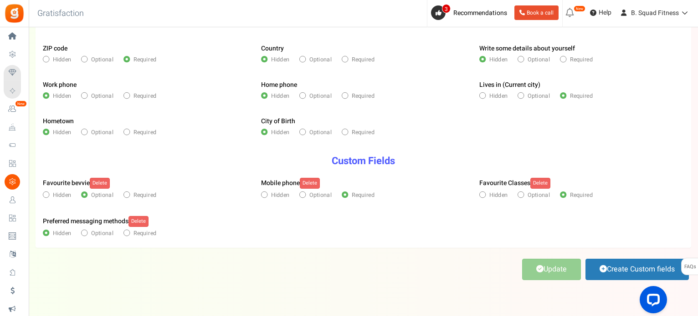
click at [134, 236] on span "Required" at bounding box center [144, 234] width 23 height 8
click at [129, 236] on input"] "Required" at bounding box center [125, 233] width 5 height 5
radio input"] "true"
click at [545, 263] on link "Update" at bounding box center [551, 269] width 59 height 21
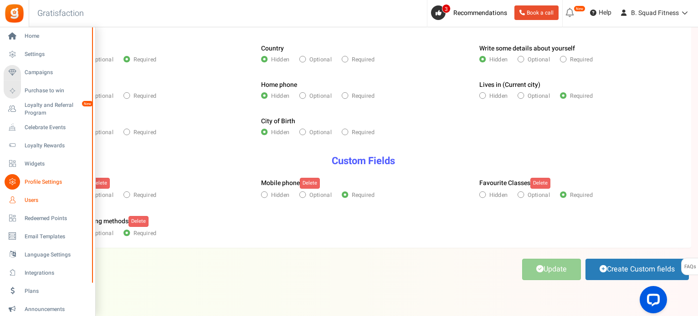
click at [14, 204] on icon at bounding box center [12, 200] width 15 height 15
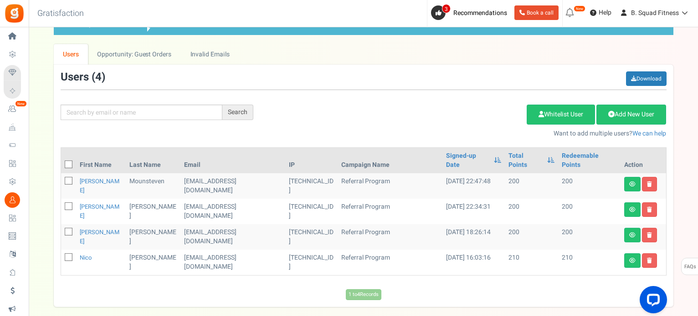
scroll to position [46, 0]
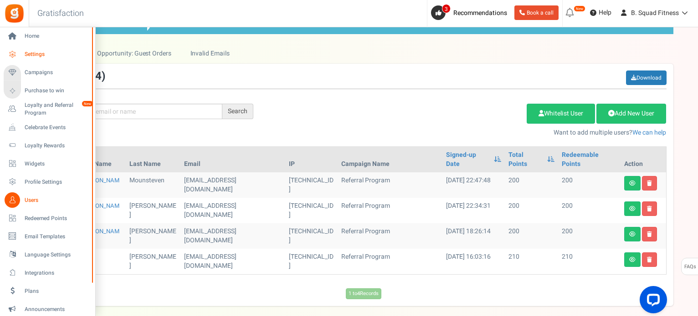
click at [34, 57] on span "Settings" at bounding box center [57, 55] width 64 height 8
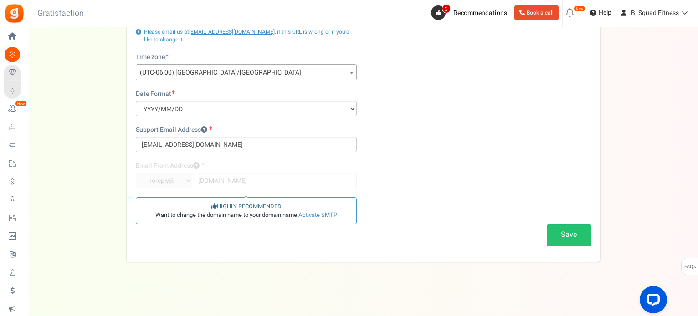
scroll to position [137, 0]
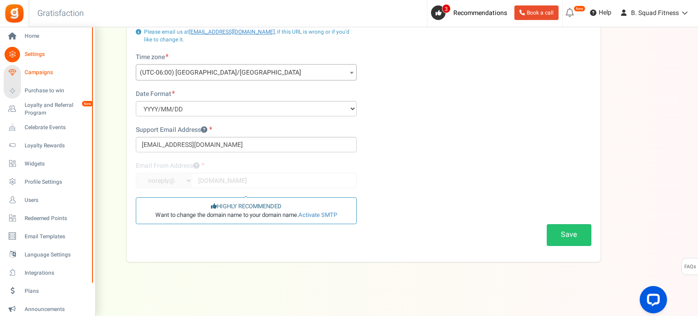
click at [40, 69] on span "Campaigns" at bounding box center [57, 73] width 64 height 8
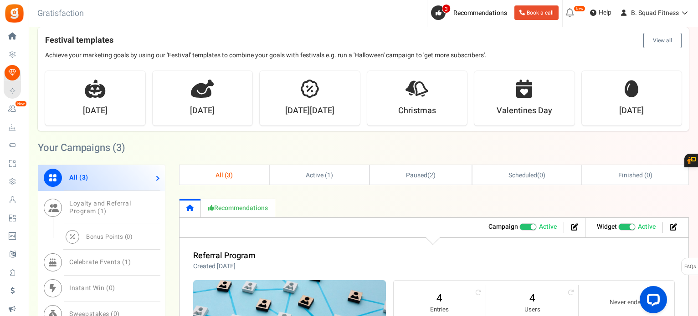
scroll to position [179, 0]
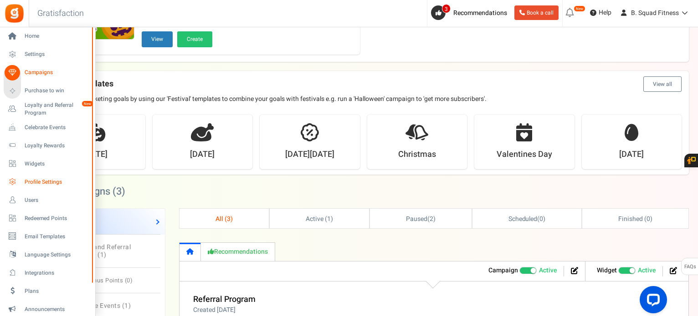
click at [33, 180] on span "Profile Settings" at bounding box center [57, 183] width 64 height 8
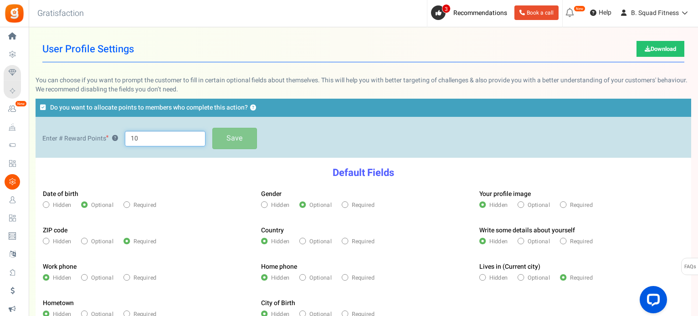
drag, startPoint x: 142, startPoint y: 133, endPoint x: 124, endPoint y: 132, distance: 17.8
click at [125, 132] on input "10" at bounding box center [165, 138] width 81 height 15
drag, startPoint x: 145, startPoint y: 142, endPoint x: 126, endPoint y: 139, distance: 19.3
click at [122, 138] on div "Enter # Reward Points ? 50 Save" at bounding box center [363, 138] width 642 height 25
click at [372, 127] on div "Enter # Reward Points ? 25 Save" at bounding box center [363, 138] width 642 height 25
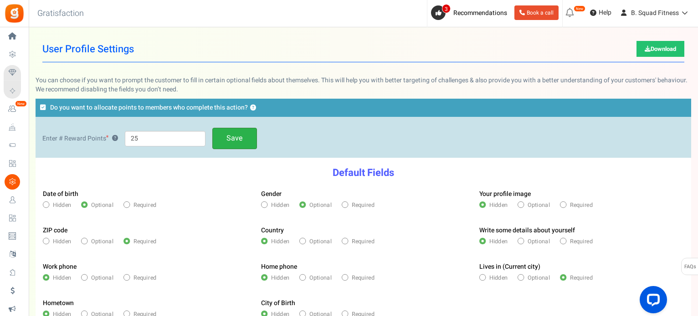
click at [231, 143] on link "Save" at bounding box center [234, 138] width 45 height 21
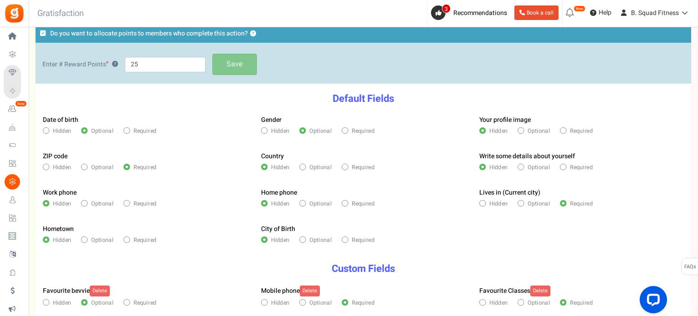
scroll to position [91, 0]
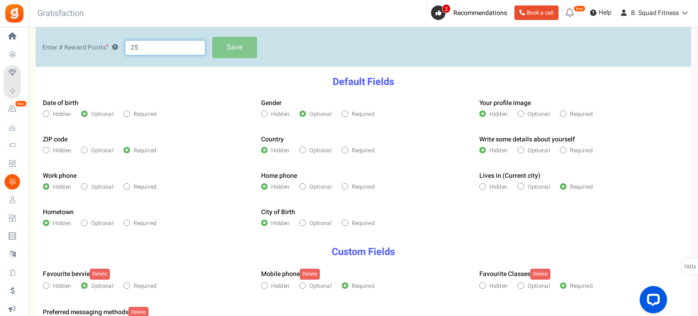
drag, startPoint x: 134, startPoint y: 45, endPoint x: 128, endPoint y: 45, distance: 5.5
click at [128, 45] on input "25" at bounding box center [165, 47] width 81 height 15
type input "50"
click at [248, 55] on link "Save" at bounding box center [234, 47] width 45 height 21
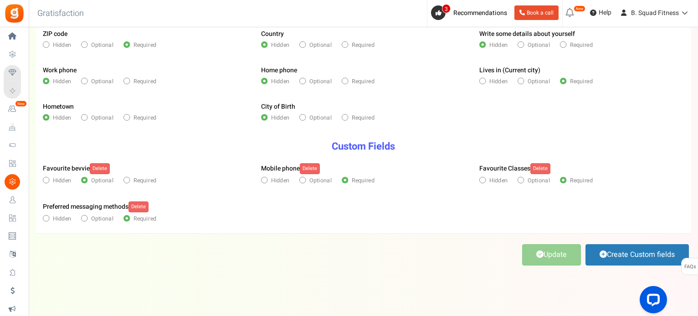
scroll to position [202, 0]
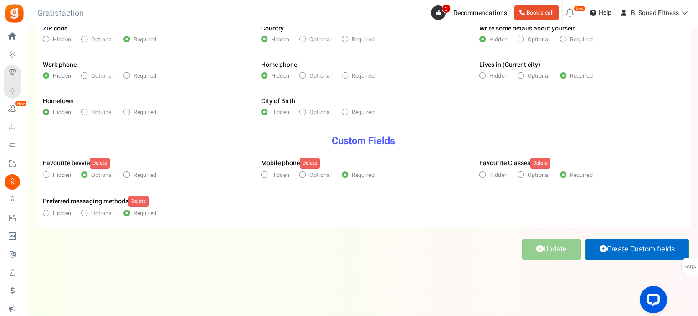
click at [608, 244] on link "Create Custom fields" at bounding box center [636, 249] width 103 height 21
select select "1"
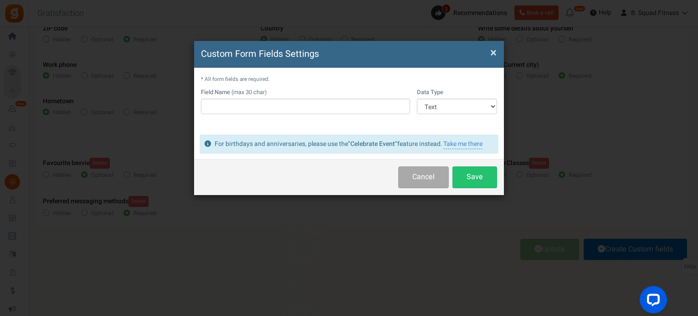
scroll to position [0, 0]
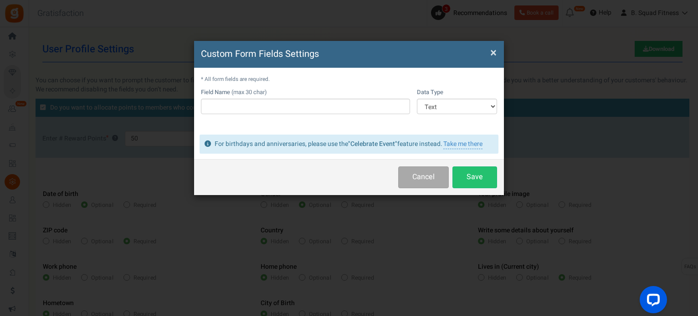
click at [495, 51] on span "×" at bounding box center [493, 52] width 6 height 17
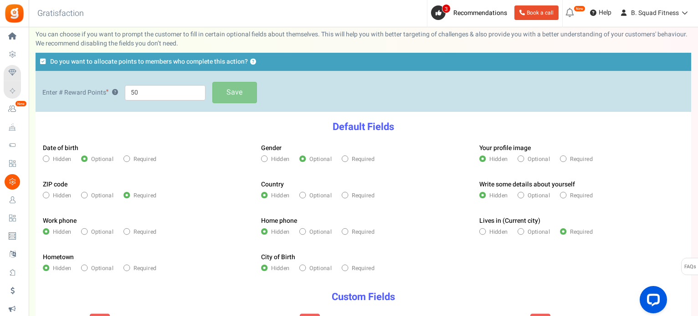
scroll to position [46, 0]
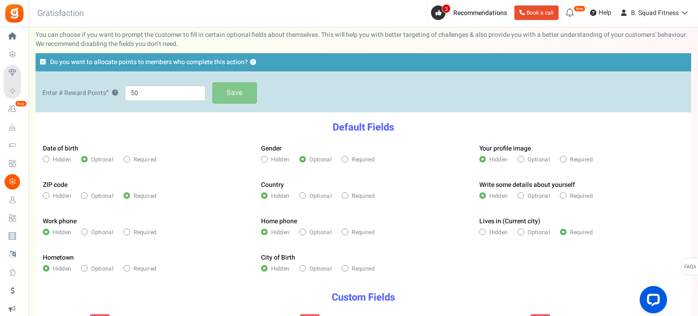
click at [247, 91] on div "Save" at bounding box center [237, 92] width 51 height 21
click at [106, 61] on span "Do you want to allocate points to members who complete this action?" at bounding box center [149, 62] width 198 height 9
click at [0, 0] on input "Do you want to allocate points to members who complete this action? ?" at bounding box center [0, 0] width 0 height 0
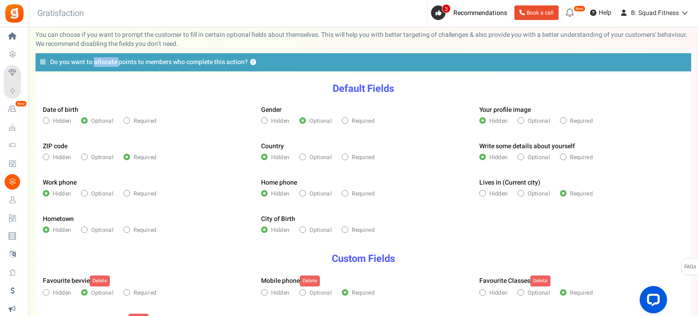
click at [106, 61] on span "Do you want to allocate points to members who complete this action?" at bounding box center [149, 62] width 198 height 9
click at [0, 0] on input "Do you want to allocate points to members who complete this action? ?" at bounding box center [0, 0] width 0 height 0
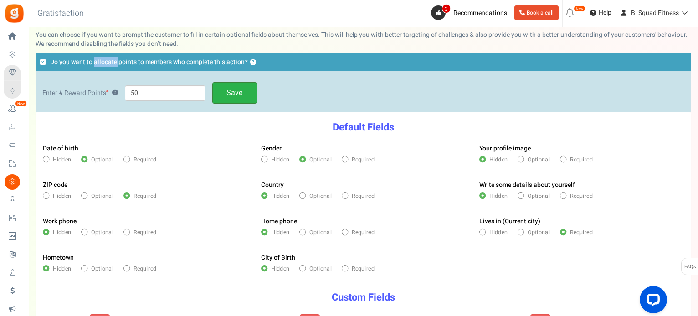
click at [237, 93] on link "Save" at bounding box center [234, 92] width 45 height 21
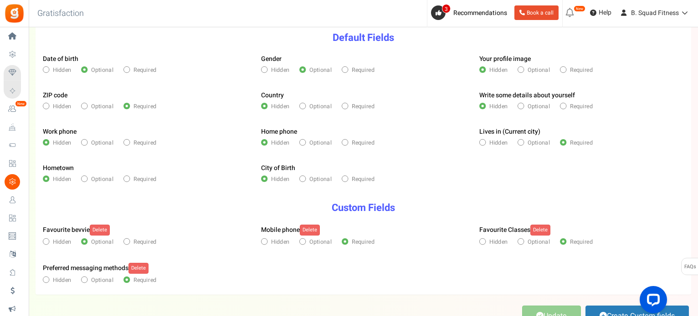
scroll to position [137, 0]
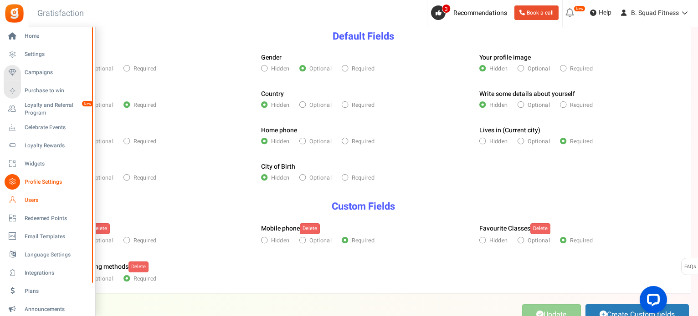
click at [29, 197] on span "Users" at bounding box center [57, 201] width 64 height 8
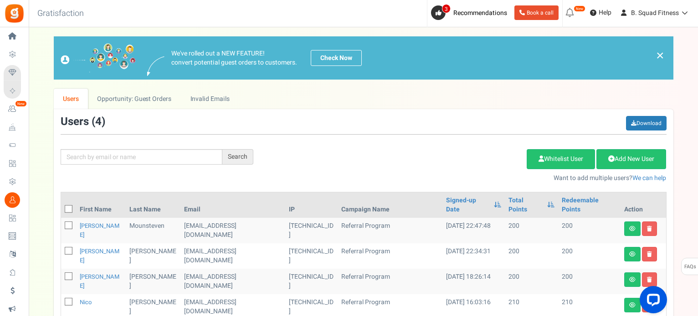
click at [277, 147] on div "Add Etsy Order Delete Selected Users Import Users Spam Protection Subtract Poin…" at bounding box center [466, 163] width 413 height 39
click at [627, 298] on link at bounding box center [632, 305] width 16 height 15
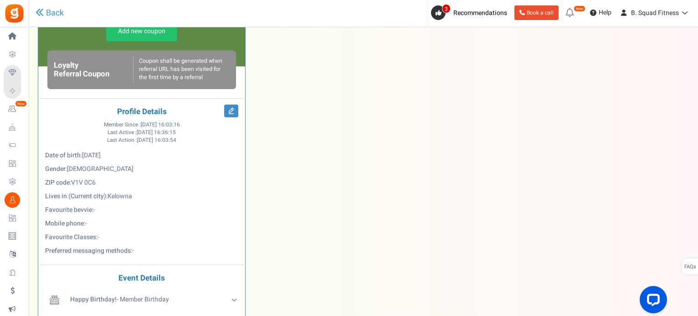
scroll to position [319, 0]
click at [228, 105] on icon at bounding box center [231, 110] width 14 height 13
select select "Female"
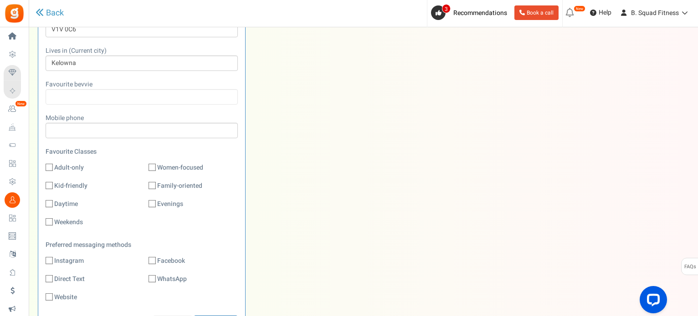
scroll to position [546, 0]
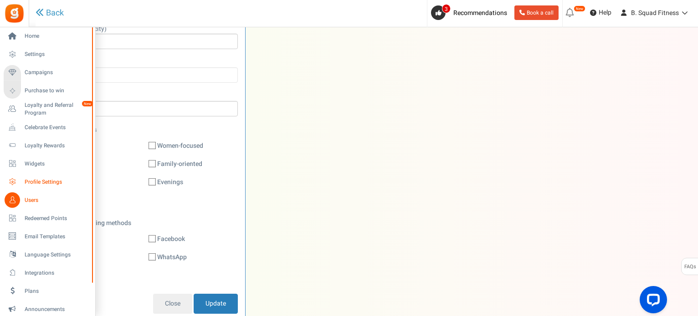
click at [38, 182] on span "Profile Settings" at bounding box center [57, 183] width 64 height 8
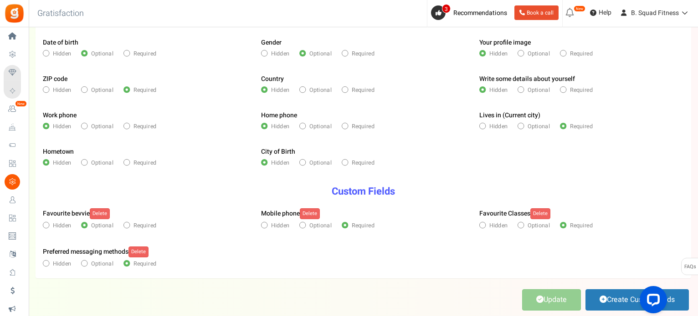
scroll to position [182, 0]
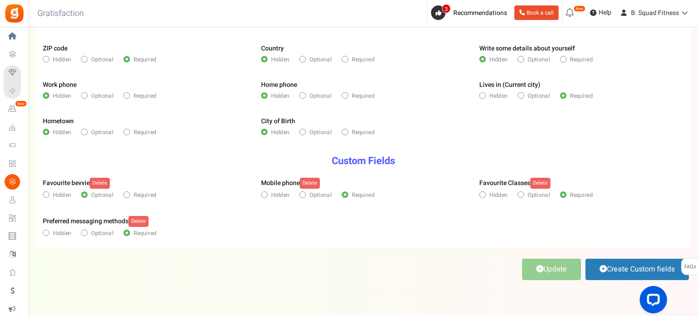
click at [499, 180] on label "Favourite Classes Delete" at bounding box center [514, 183] width 71 height 11
click at [505, 182] on label "Favourite Classes Delete" at bounding box center [514, 183] width 71 height 11
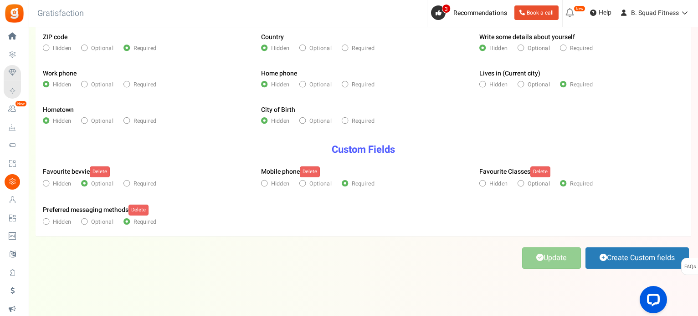
scroll to position [202, 0]
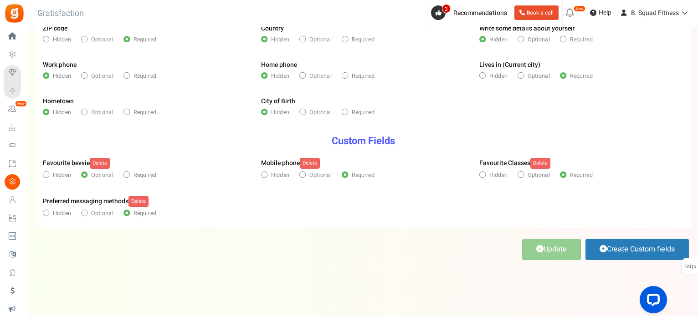
click at [358, 245] on div "Update Create Custom fields" at bounding box center [363, 249] width 655 height 25
click at [309, 253] on div "Update Create Custom fields" at bounding box center [363, 249] width 655 height 25
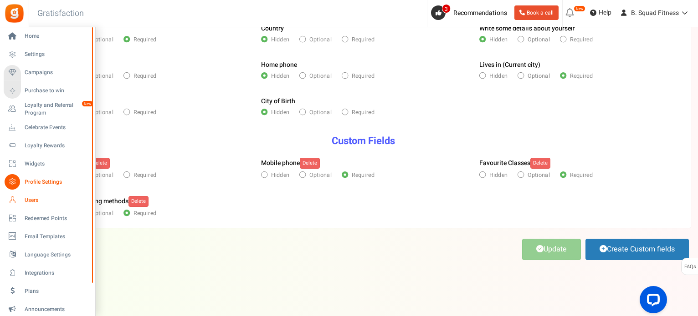
click at [33, 200] on span "Users" at bounding box center [57, 201] width 64 height 8
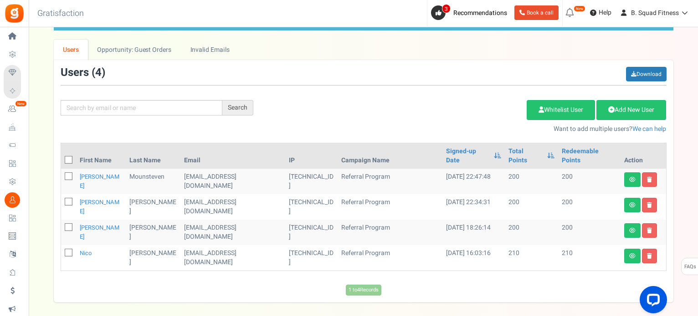
scroll to position [65, 0]
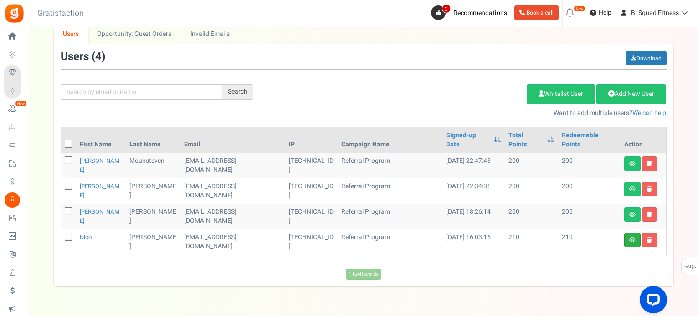
click at [628, 233] on link at bounding box center [632, 240] width 16 height 15
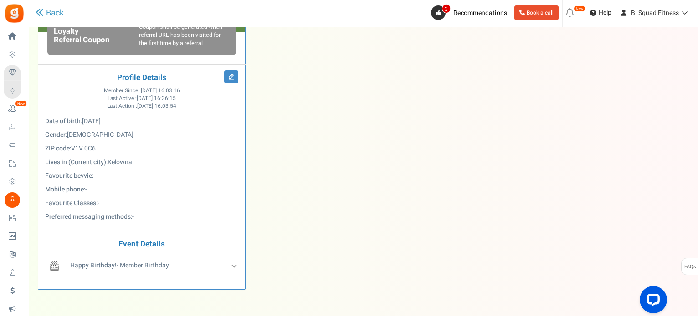
scroll to position [364, 0]
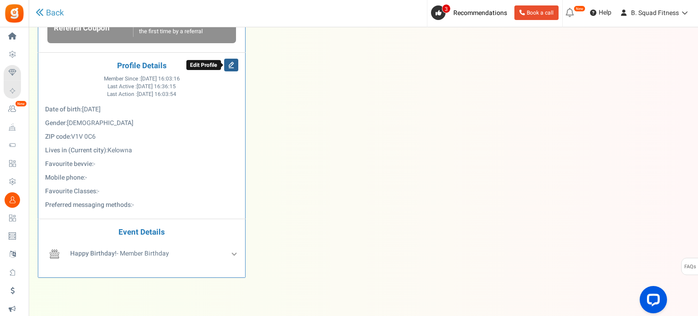
click at [233, 65] on icon at bounding box center [231, 65] width 14 height 13
select select "Female"
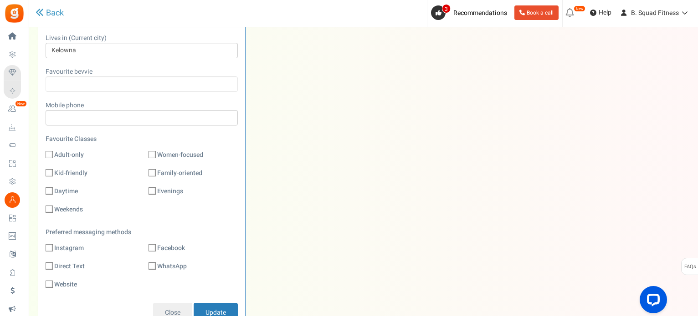
scroll to position [539, 0]
click at [134, 82] on input "text" at bounding box center [142, 82] width 192 height 15
type input "Water"
click at [209, 308] on input "Update" at bounding box center [216, 311] width 44 height 20
click at [210, 308] on input "Update" at bounding box center [216, 311] width 44 height 20
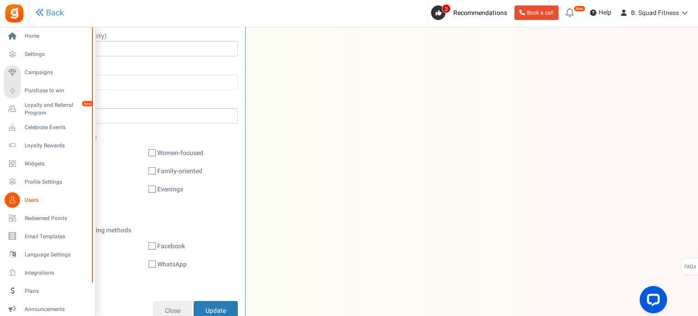
click at [33, 199] on span "Users" at bounding box center [57, 201] width 64 height 8
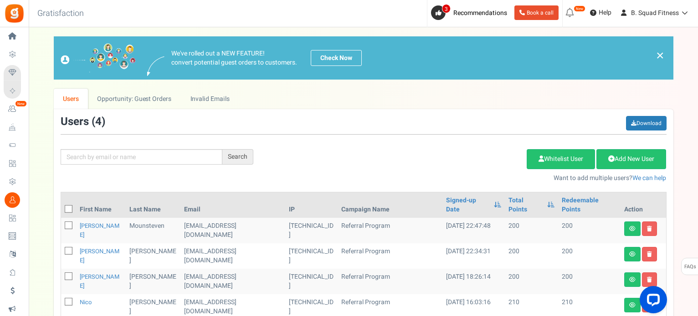
click at [354, 160] on div "Add Etsy Order Delete Selected Users Import Users Spam Protection Subtract Poin…" at bounding box center [466, 163] width 413 height 39
